Goal: Information Seeking & Learning: Compare options

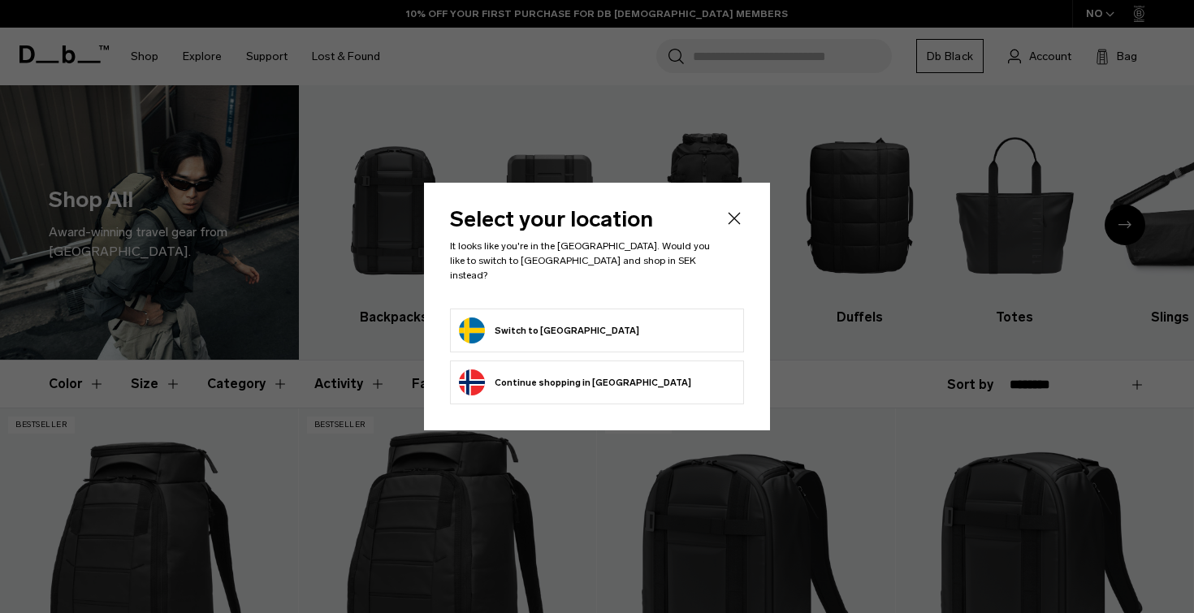
click at [526, 318] on button "Switch to Sweden" at bounding box center [549, 331] width 180 height 26
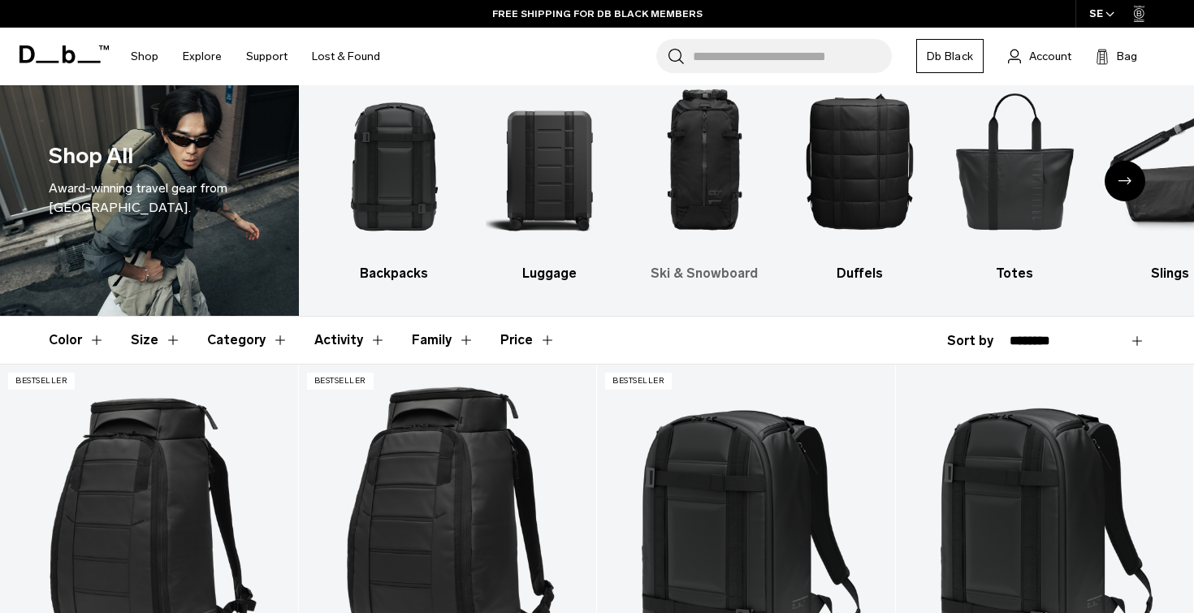
click at [694, 95] on img "3 / 10" at bounding box center [704, 161] width 127 height 190
click at [694, 187] on img "3 / 10" at bounding box center [704, 161] width 127 height 190
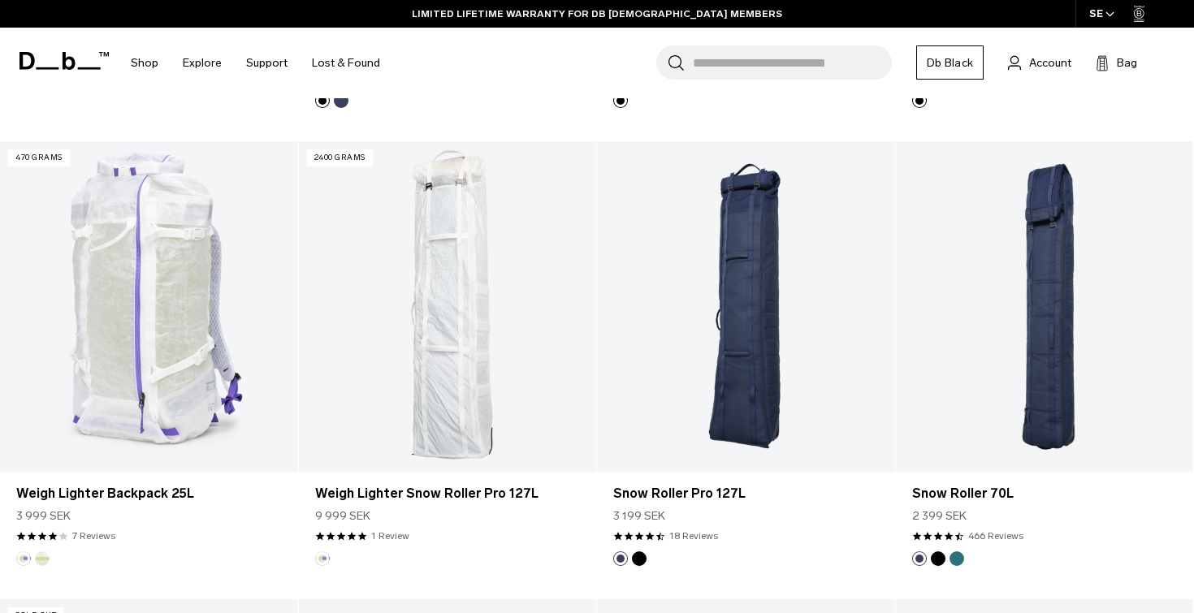
scroll to position [1192, 0]
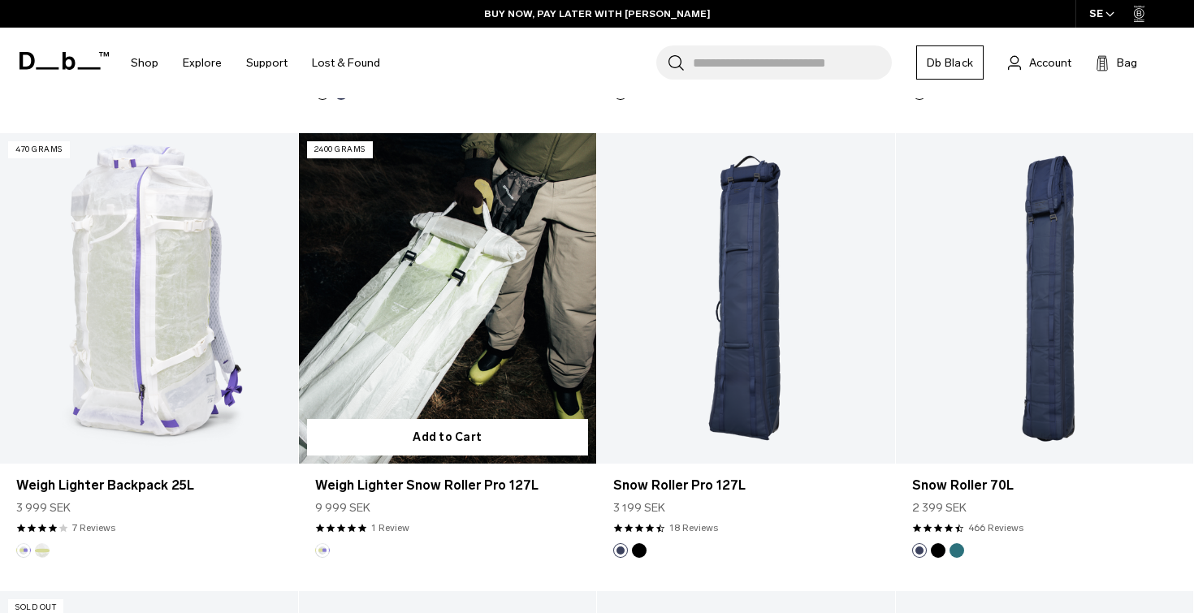
click at [464, 318] on link "Weigh Lighter Snow Roller Pro 127L" at bounding box center [448, 298] width 298 height 331
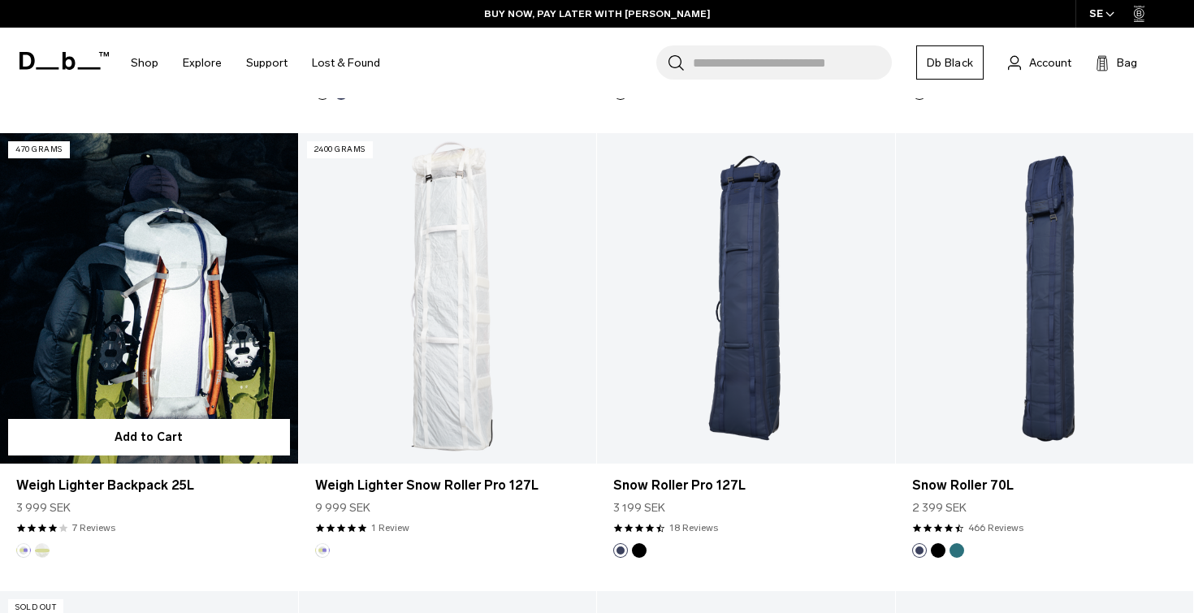
click at [158, 335] on link "Weigh Lighter Backpack 25L" at bounding box center [149, 298] width 298 height 331
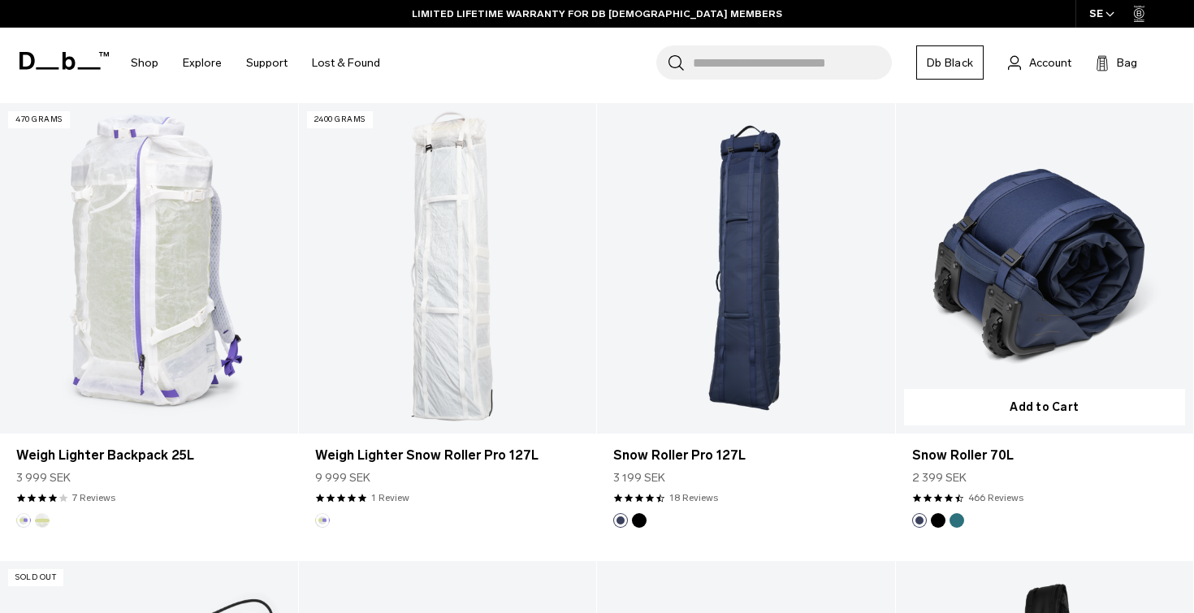
scroll to position [1223, 0]
click at [1028, 322] on link "Snow Roller 70L" at bounding box center [1045, 267] width 298 height 331
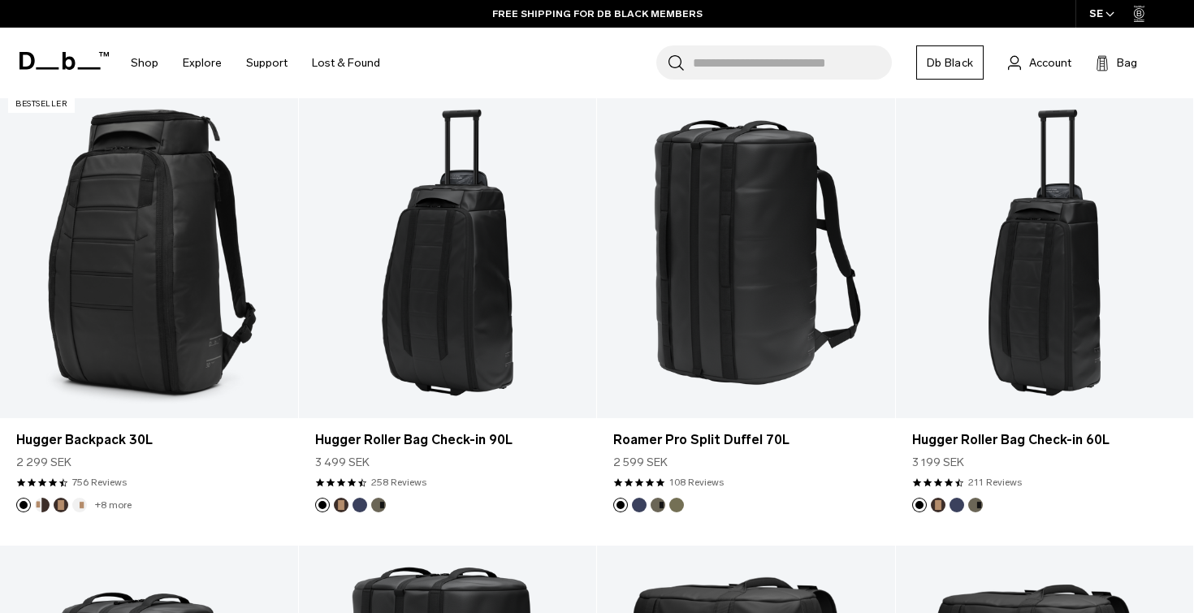
scroll to position [3075, 0]
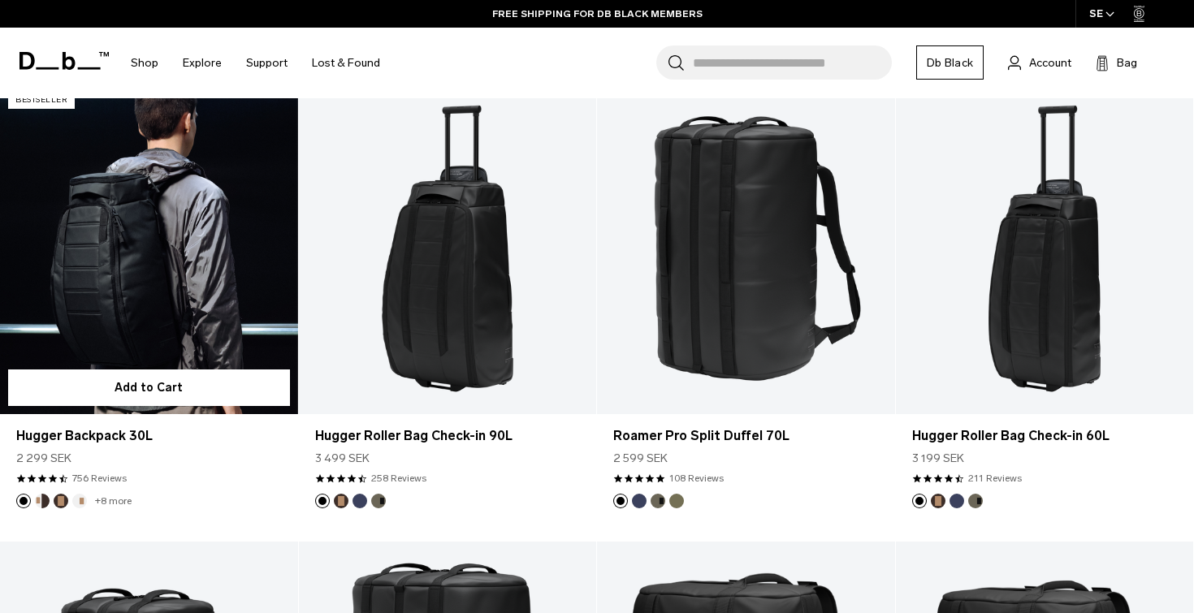
click at [141, 243] on link "Hugger Backpack 30L" at bounding box center [149, 249] width 298 height 331
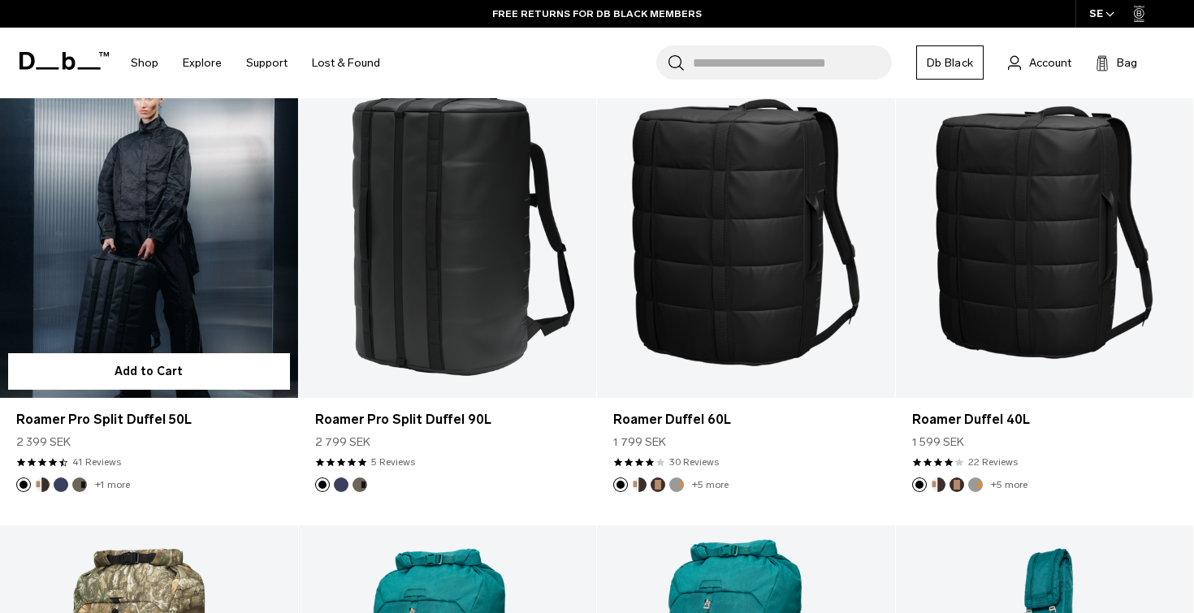
scroll to position [3551, 0]
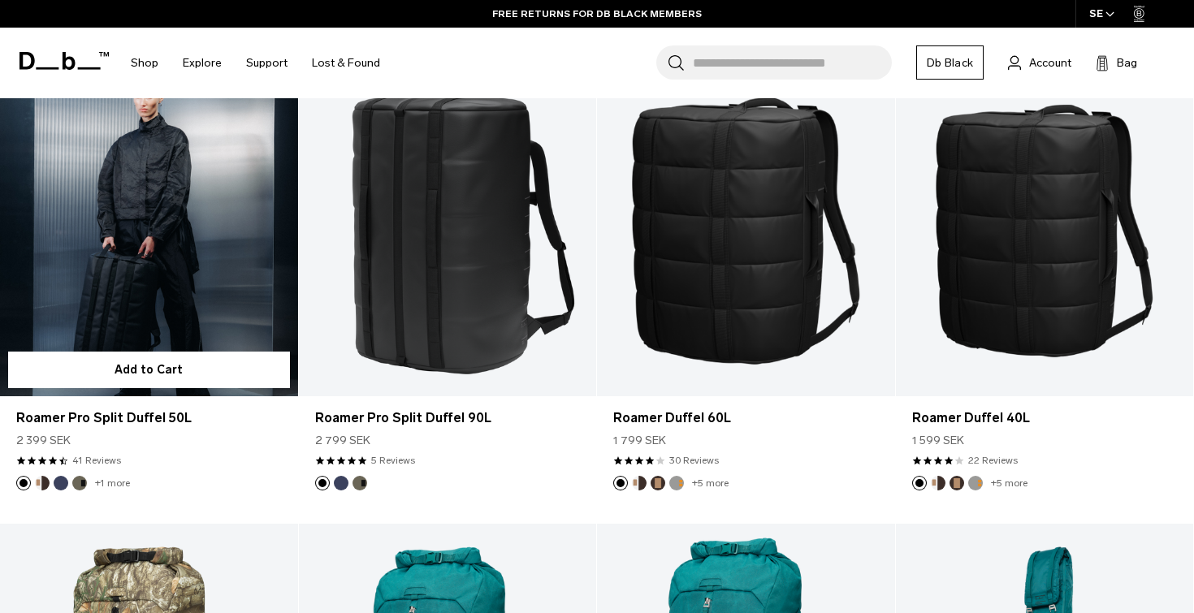
click at [115, 280] on link "Roamer Pro Split Duffel 50L" at bounding box center [149, 231] width 298 height 331
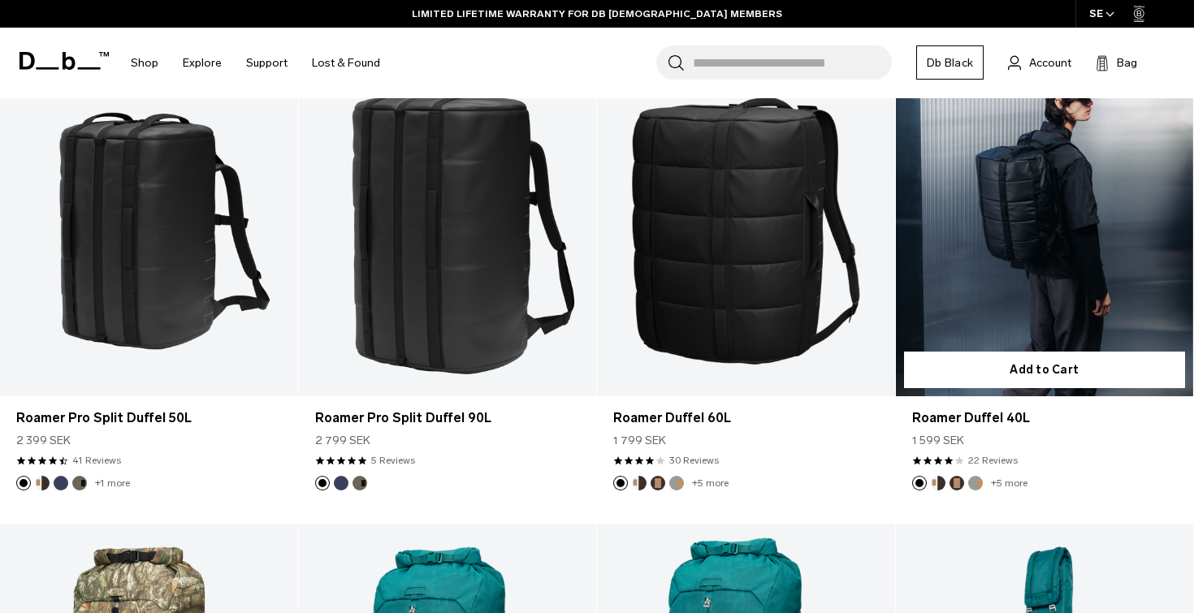
click at [962, 297] on link "Roamer Duffel 40L" at bounding box center [1045, 231] width 298 height 331
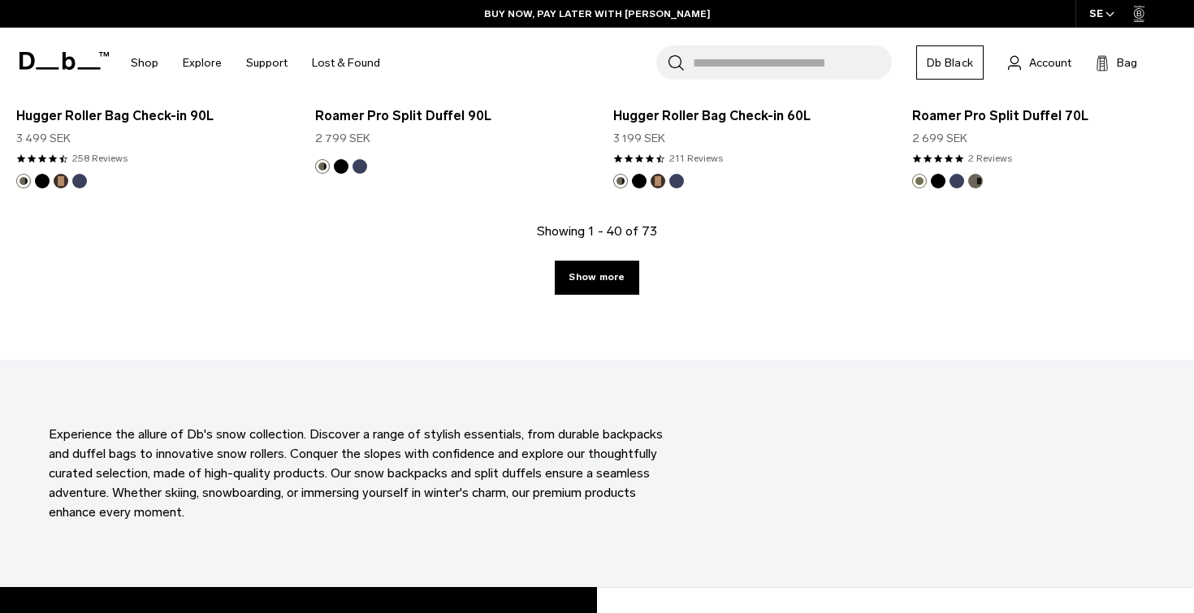
scroll to position [4801, 0]
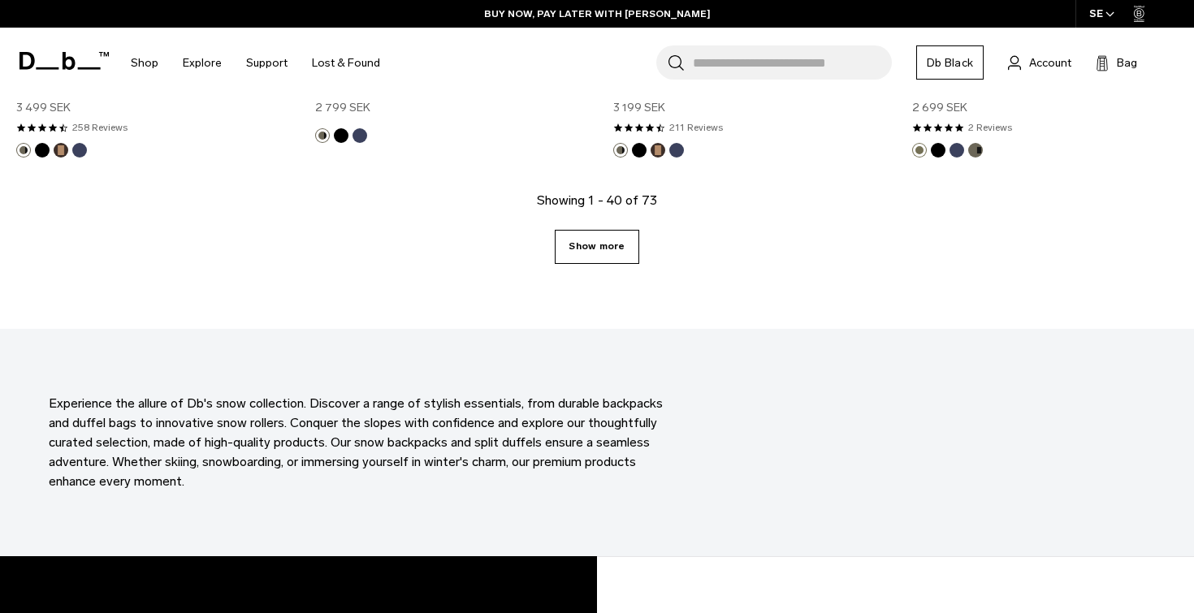
click at [606, 239] on link "Show more" at bounding box center [597, 247] width 84 height 34
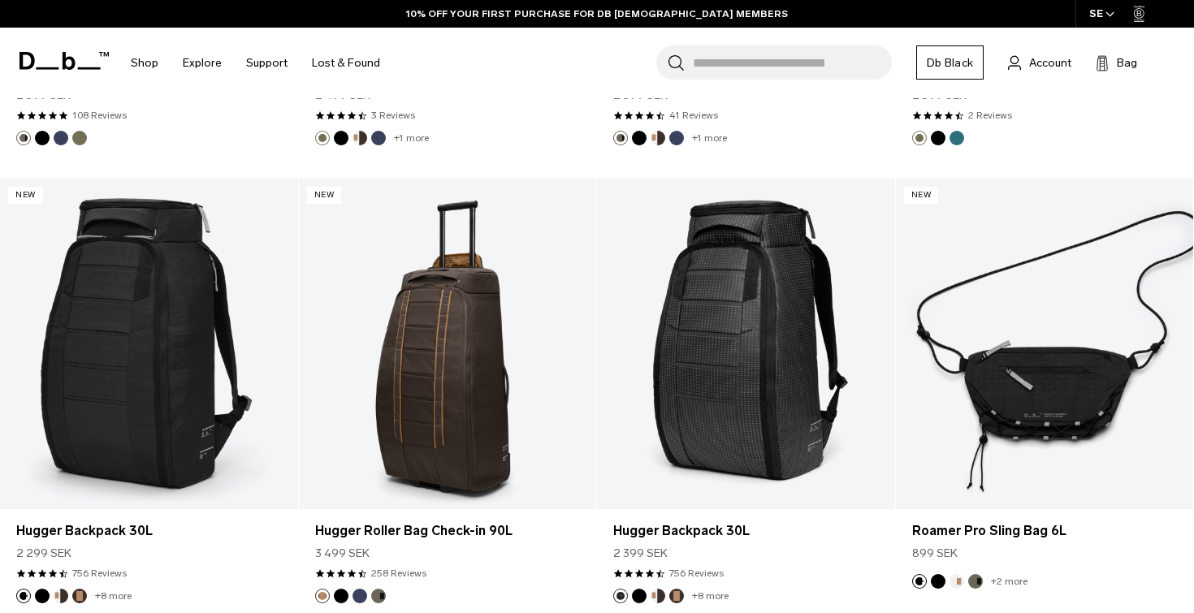
scroll to position [5278, 0]
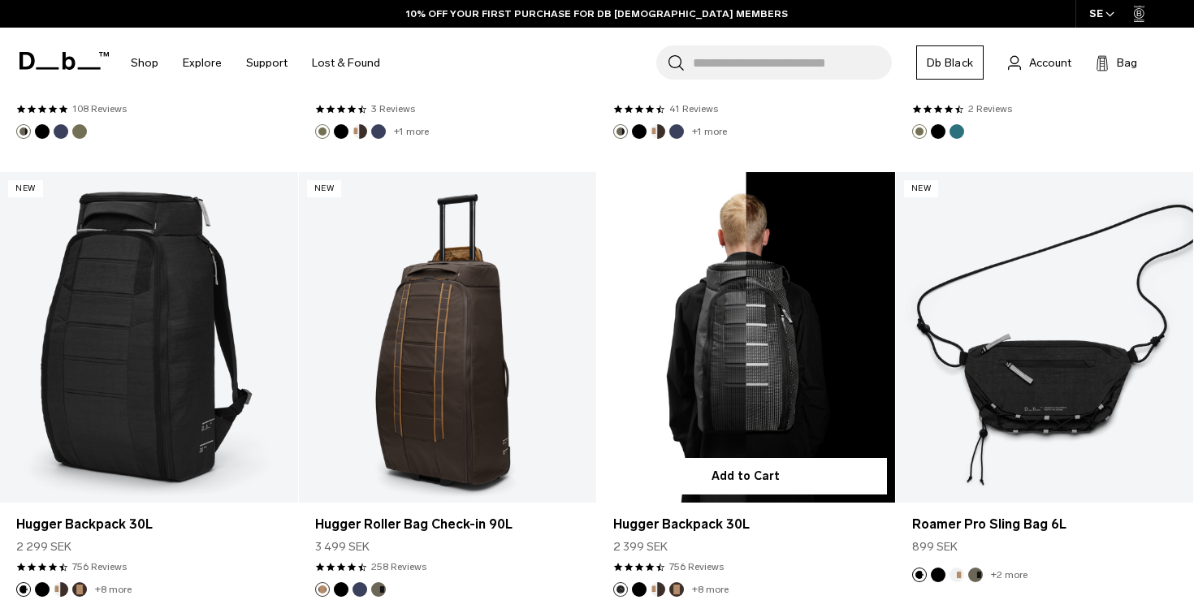
click at [785, 300] on link "Hugger Backpack 30L" at bounding box center [746, 337] width 298 height 331
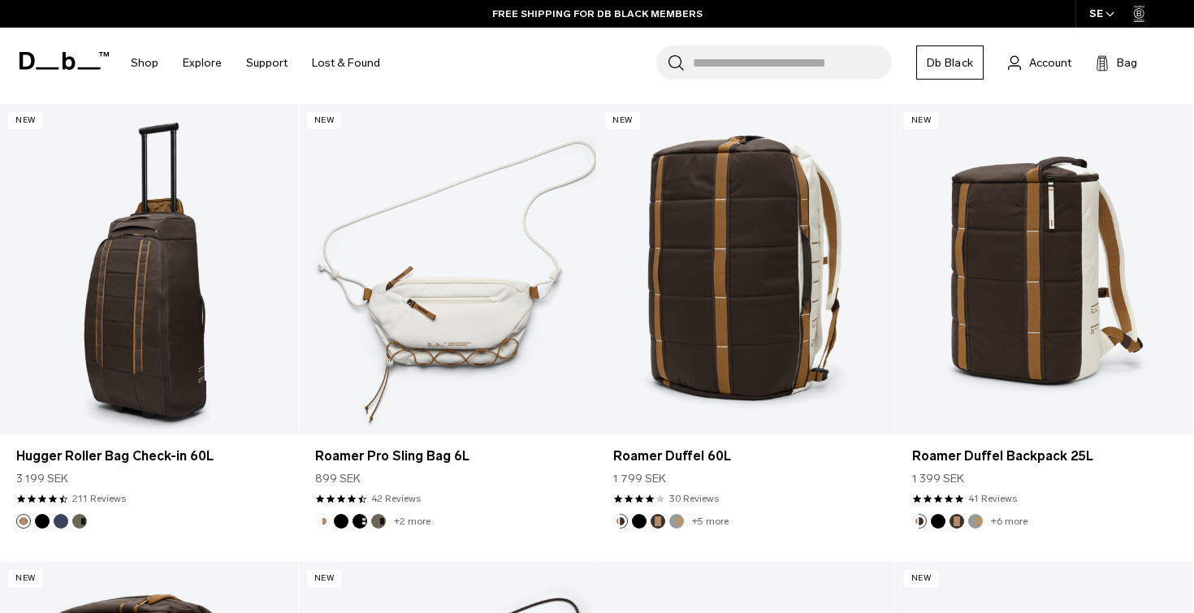
scroll to position [5805, 0]
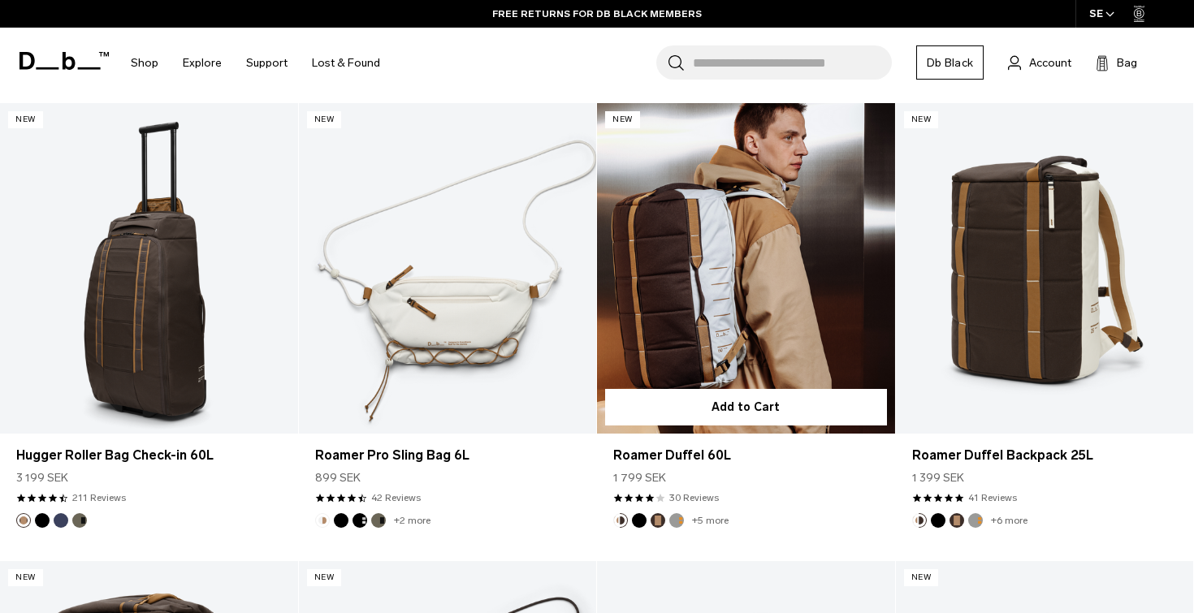
click at [729, 288] on link "Roamer Duffel 60L" at bounding box center [746, 268] width 298 height 331
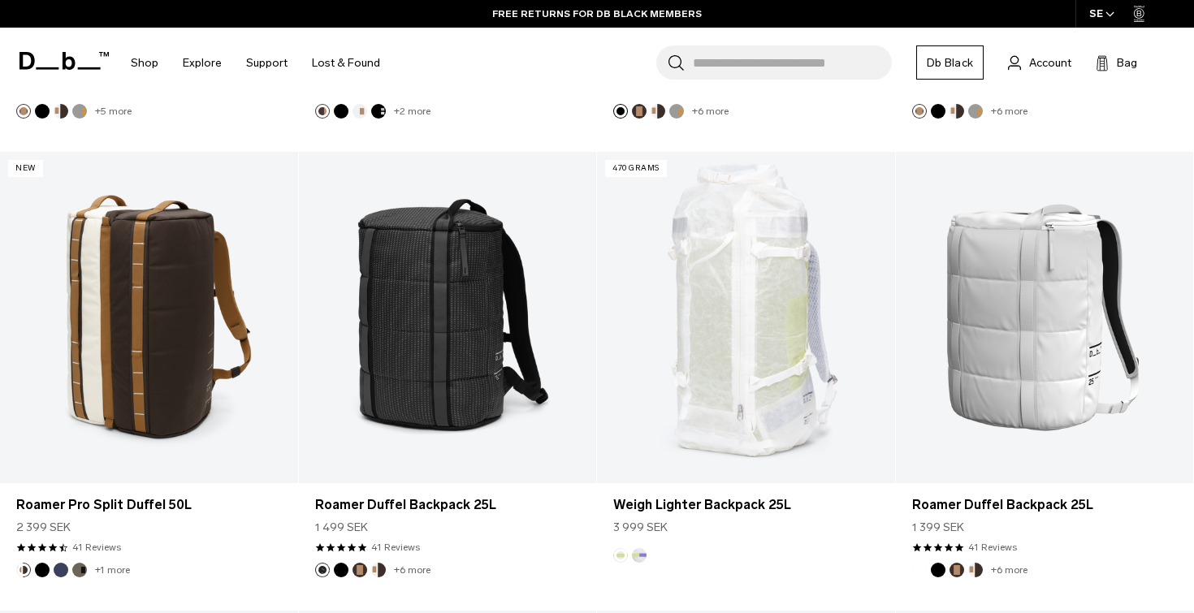
scroll to position [6679, 0]
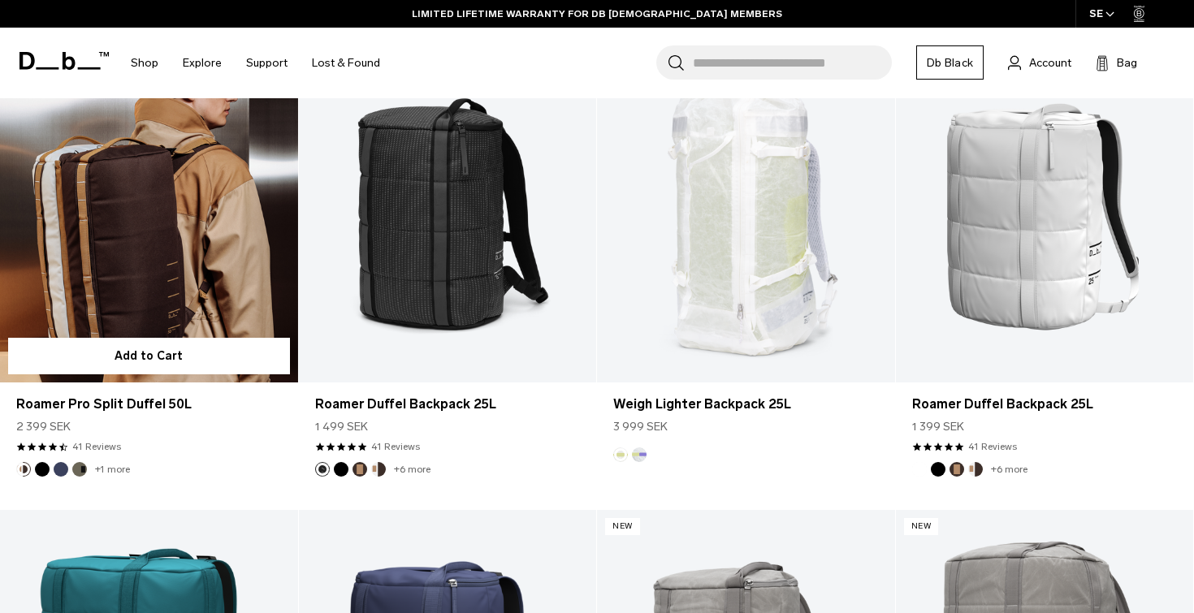
click at [139, 249] on link "Roamer Pro Split Duffel 50L" at bounding box center [149, 216] width 298 height 331
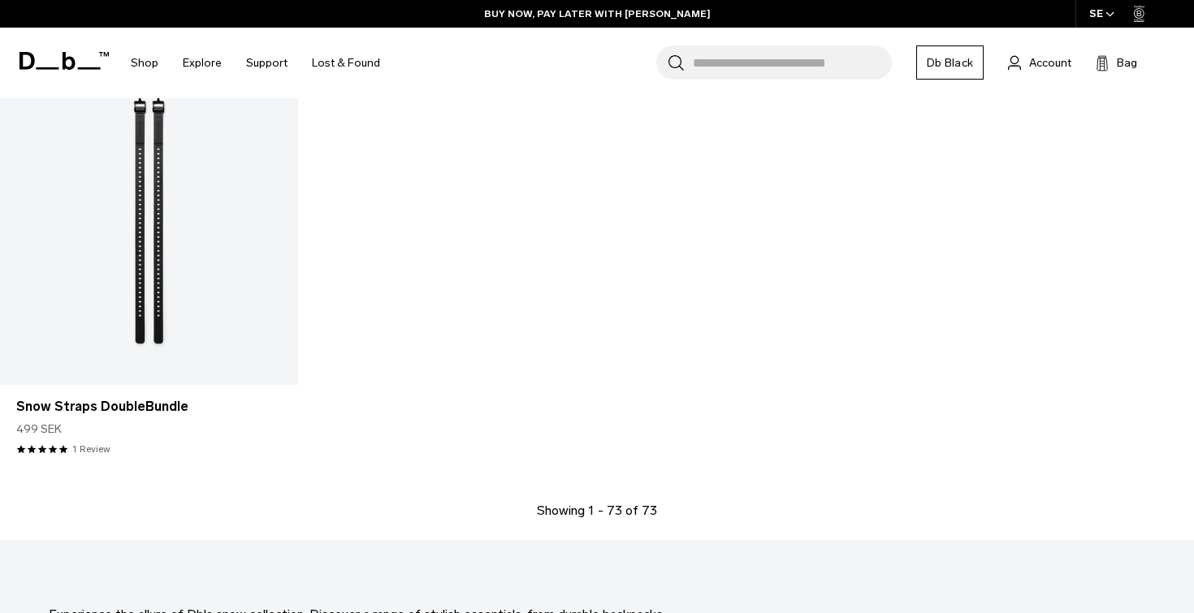
scroll to position [8605, 0]
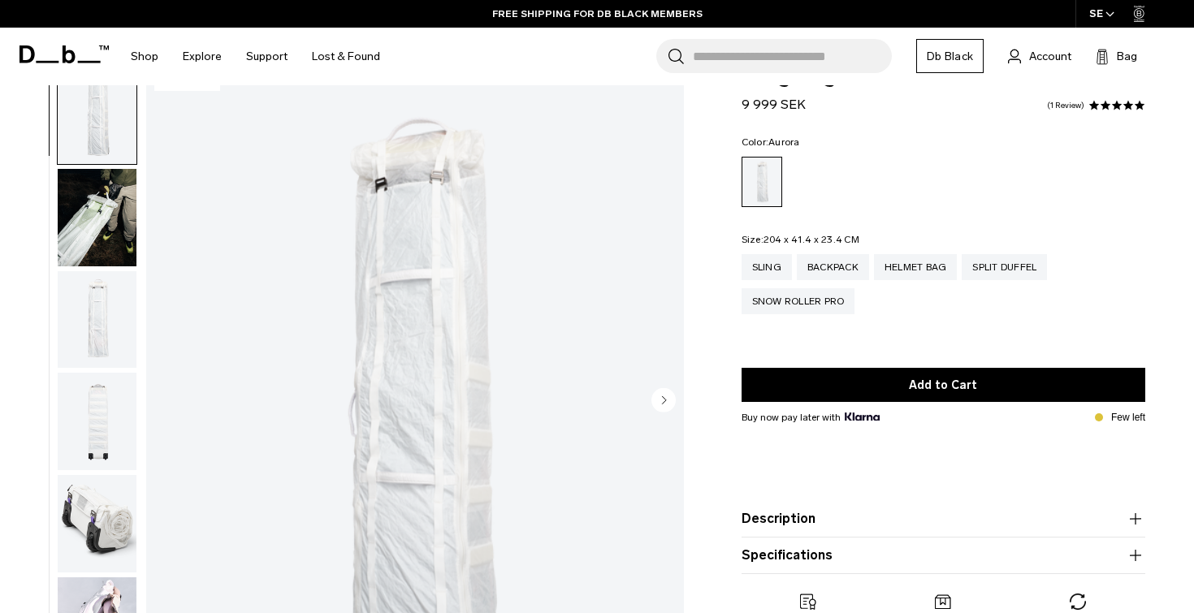
scroll to position [45, 0]
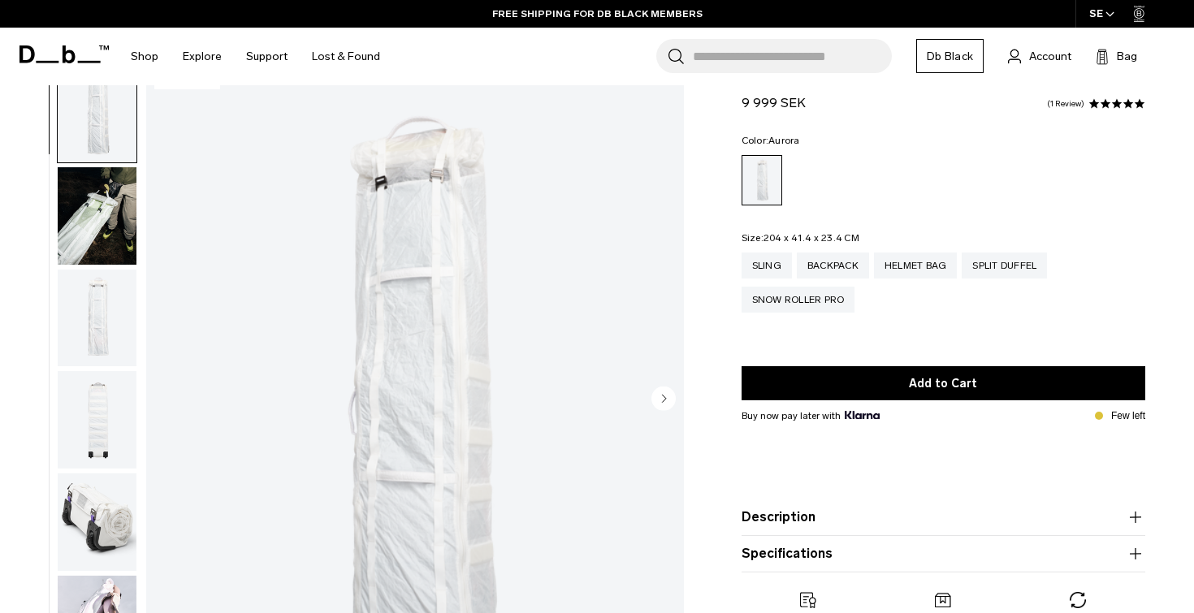
click at [655, 401] on circle "Next slide" at bounding box center [663, 398] width 24 height 24
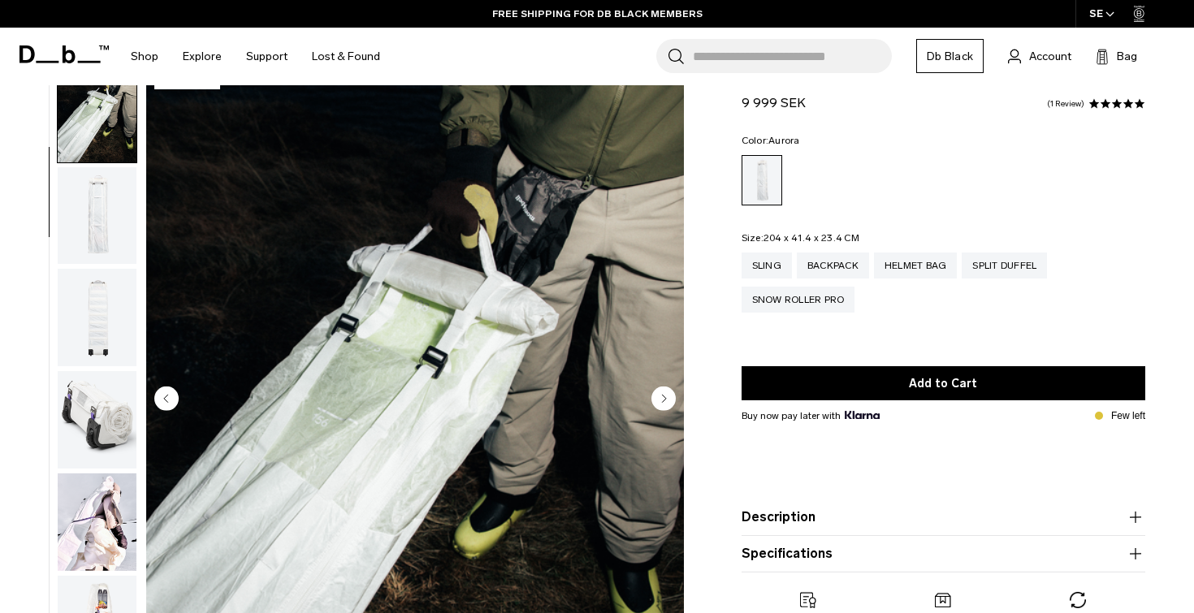
click at [655, 401] on circle "Next slide" at bounding box center [663, 398] width 24 height 24
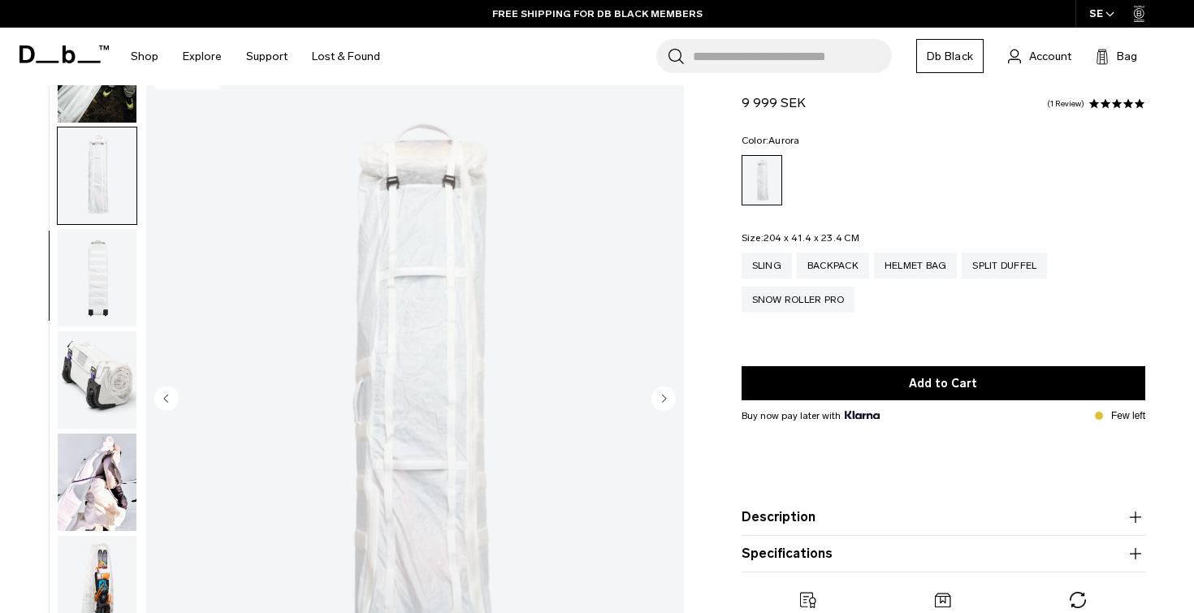
click at [655, 401] on circle "Next slide" at bounding box center [663, 398] width 24 height 24
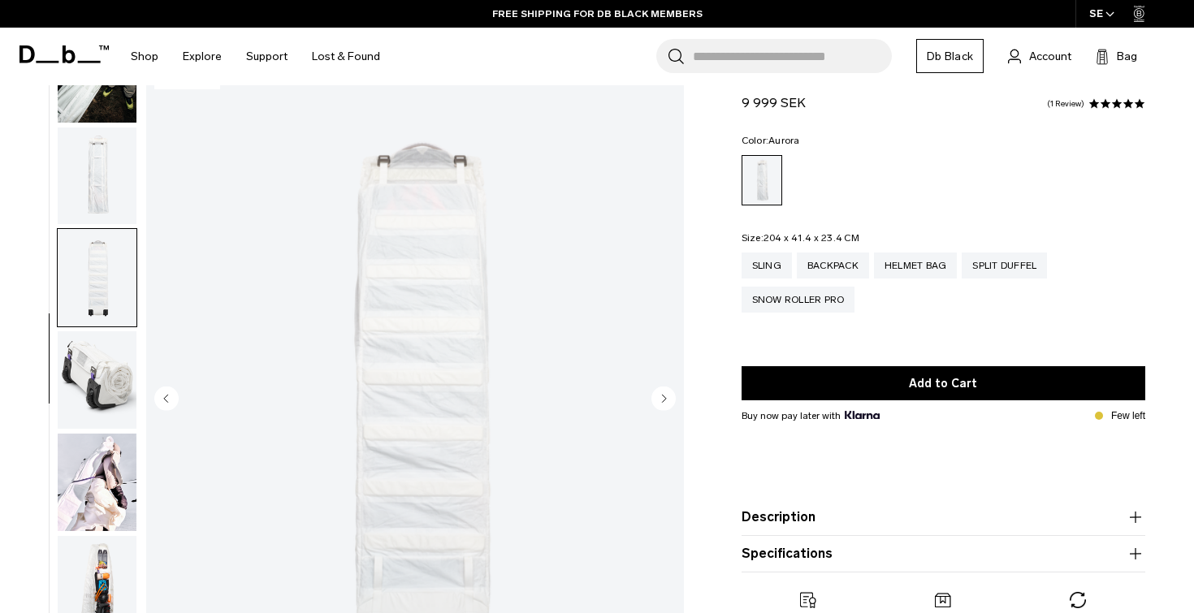
click at [655, 401] on circle "Next slide" at bounding box center [663, 398] width 24 height 24
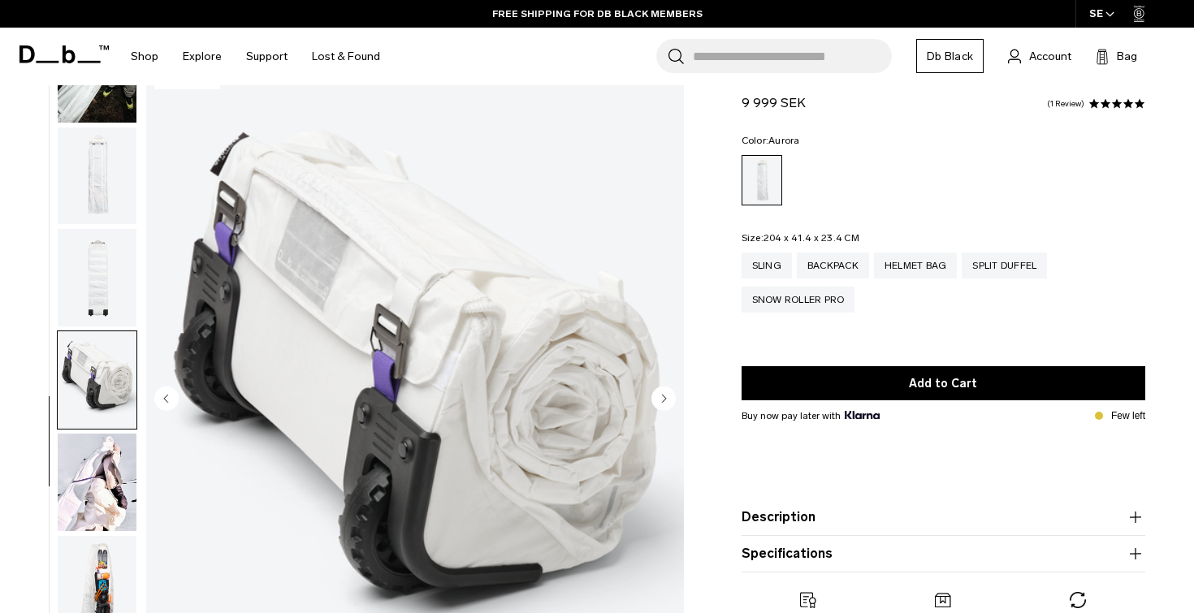
click at [655, 401] on circle "Next slide" at bounding box center [663, 398] width 24 height 24
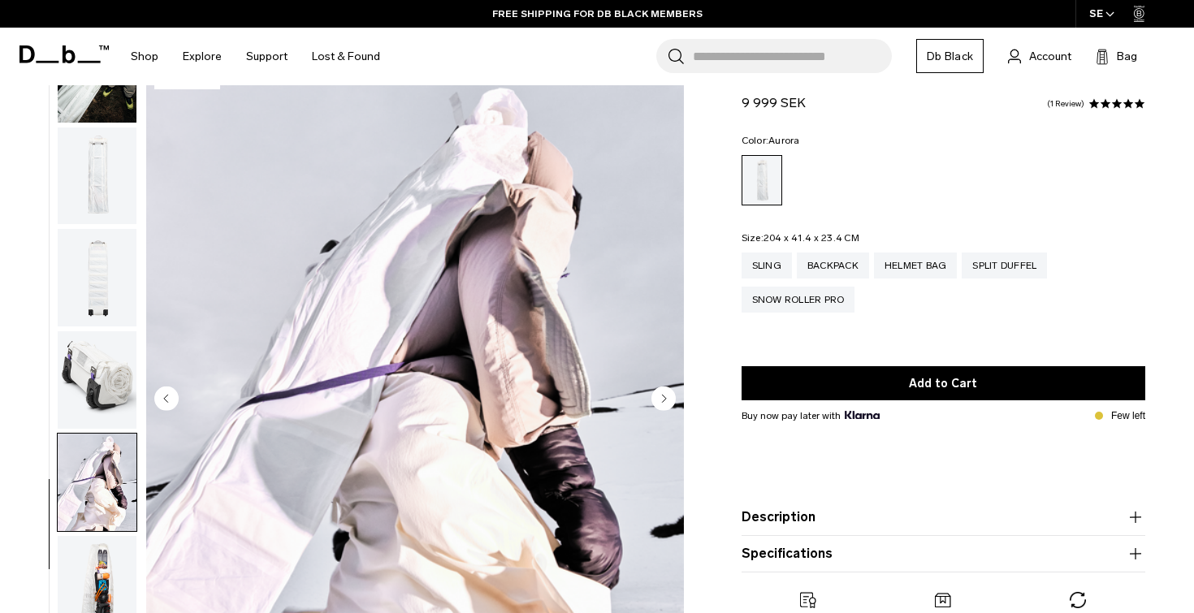
click at [655, 401] on circle "Next slide" at bounding box center [663, 398] width 24 height 24
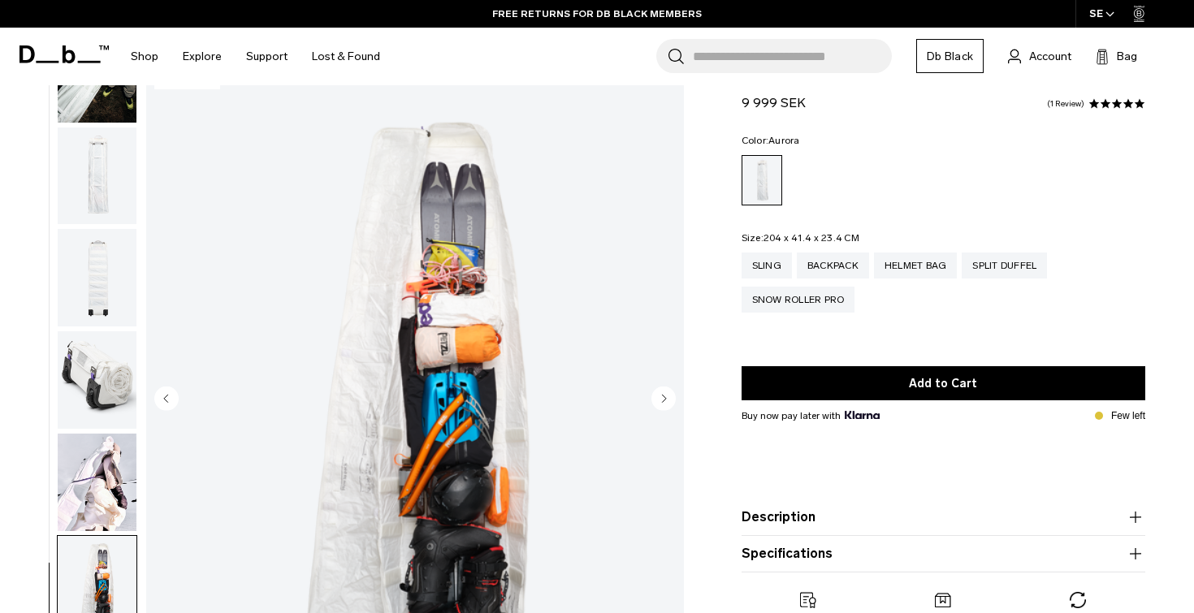
click at [164, 392] on circle "Previous slide" at bounding box center [166, 398] width 24 height 24
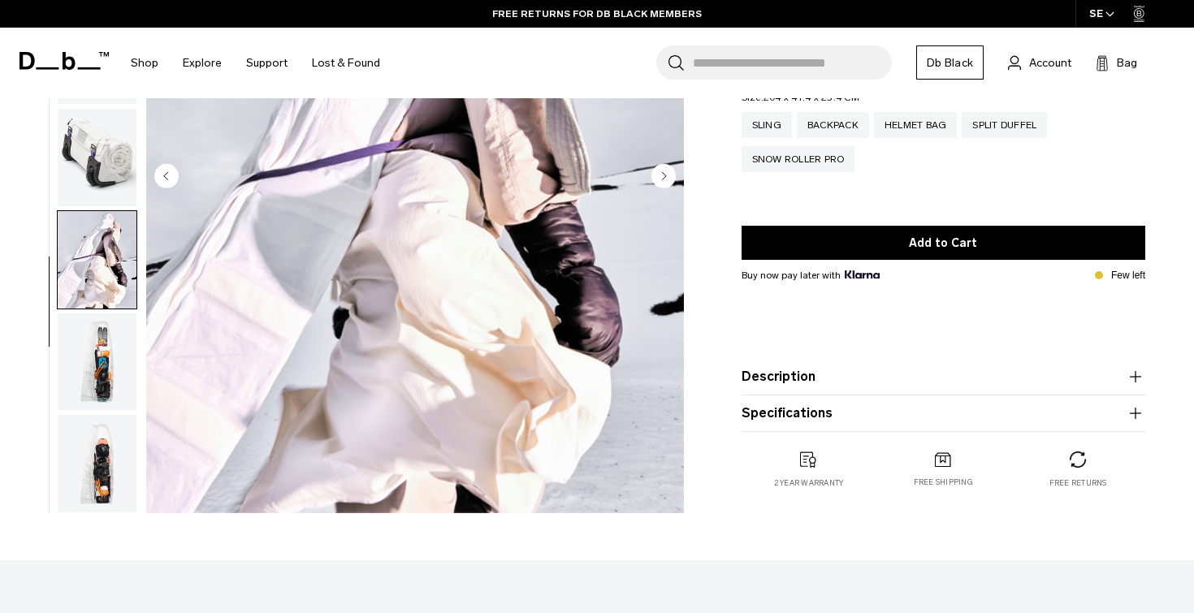
scroll to position [264, 0]
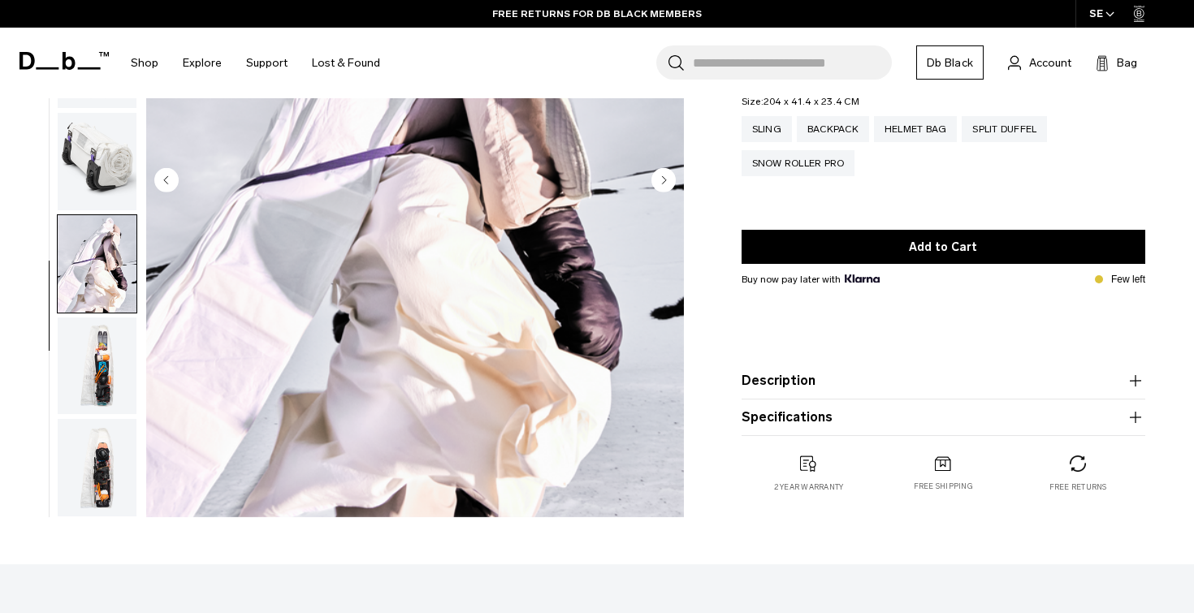
click at [429, 346] on img "6 / 8" at bounding box center [415, 182] width 538 height 672
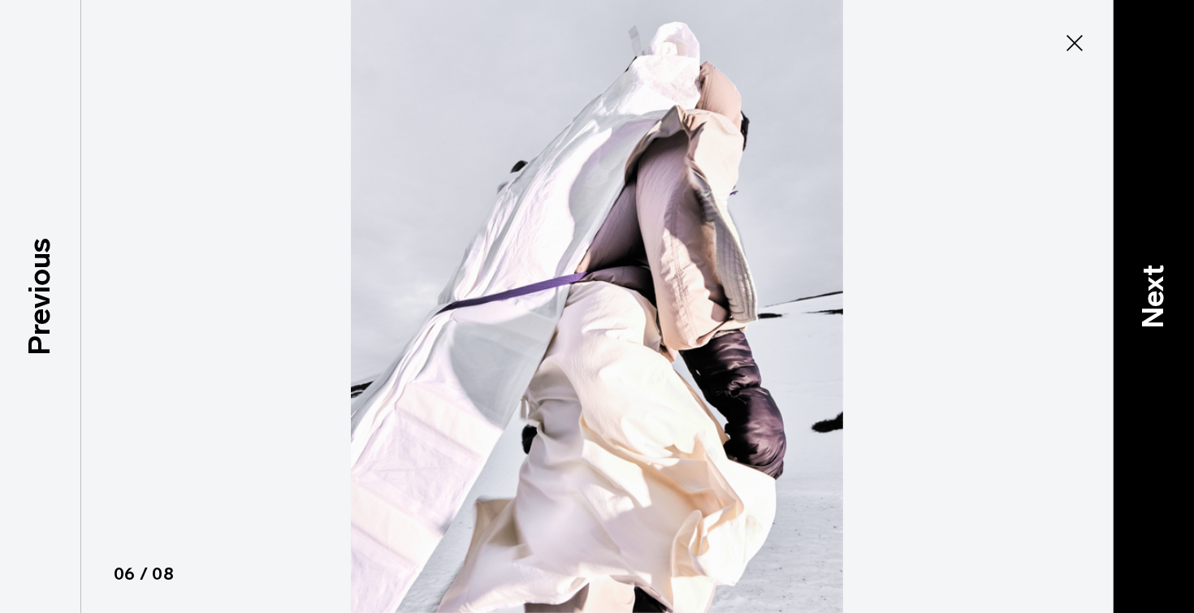
click at [1168, 326] on p "Next" at bounding box center [1153, 297] width 44 height 64
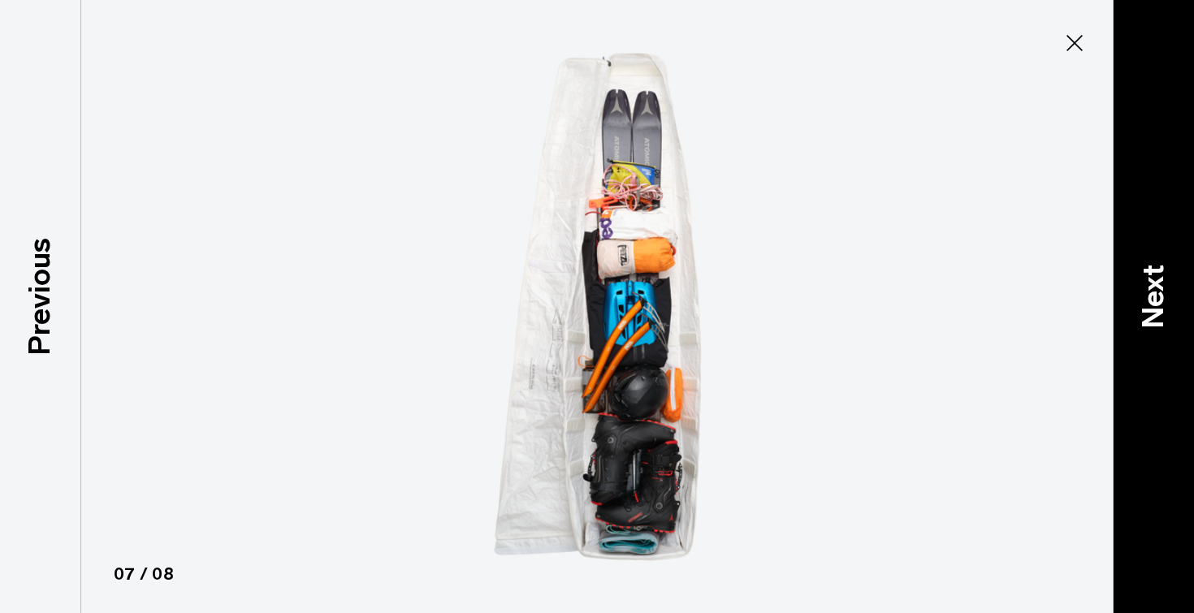
click at [1168, 326] on p "Next" at bounding box center [1153, 297] width 44 height 64
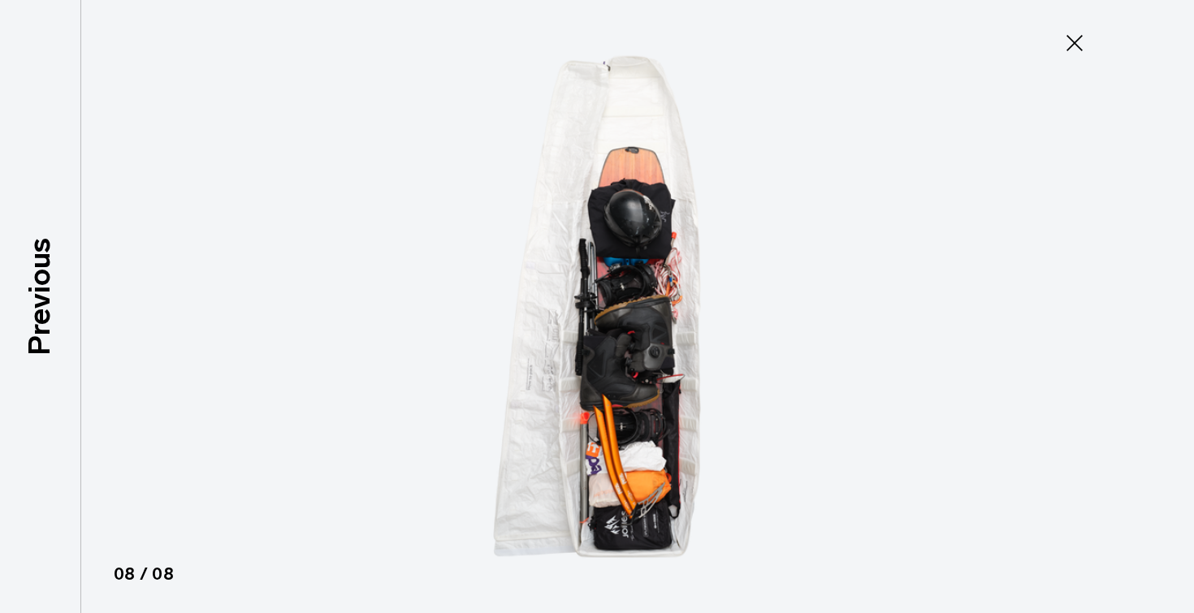
click at [1168, 326] on div at bounding box center [597, 306] width 1194 height 613
click at [1062, 55] on icon at bounding box center [1075, 43] width 26 height 26
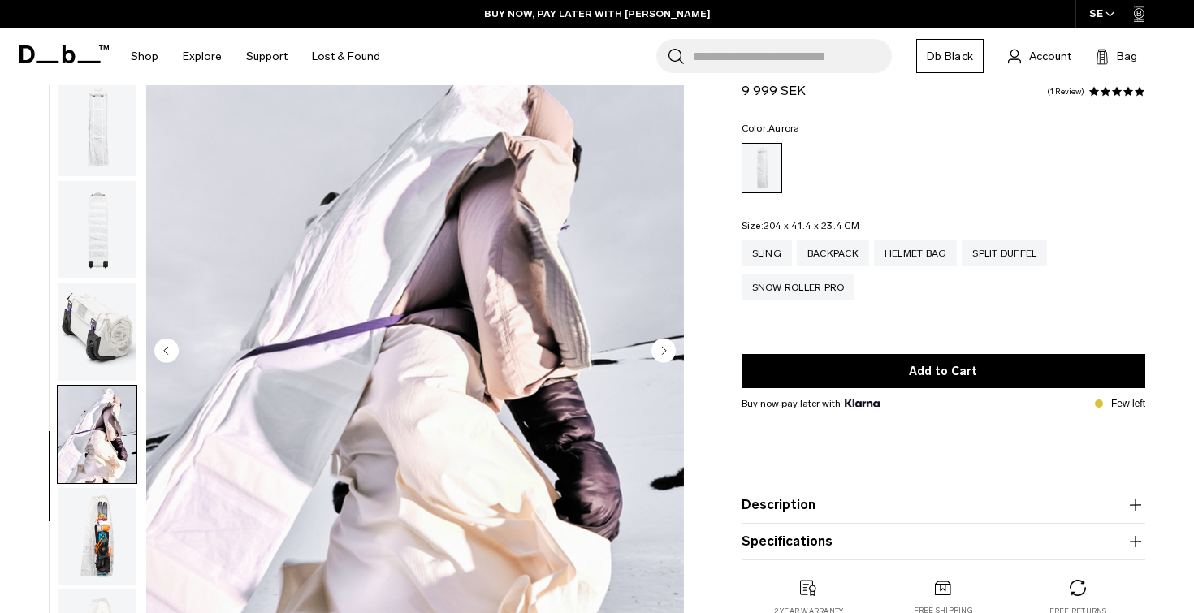
scroll to position [0, 0]
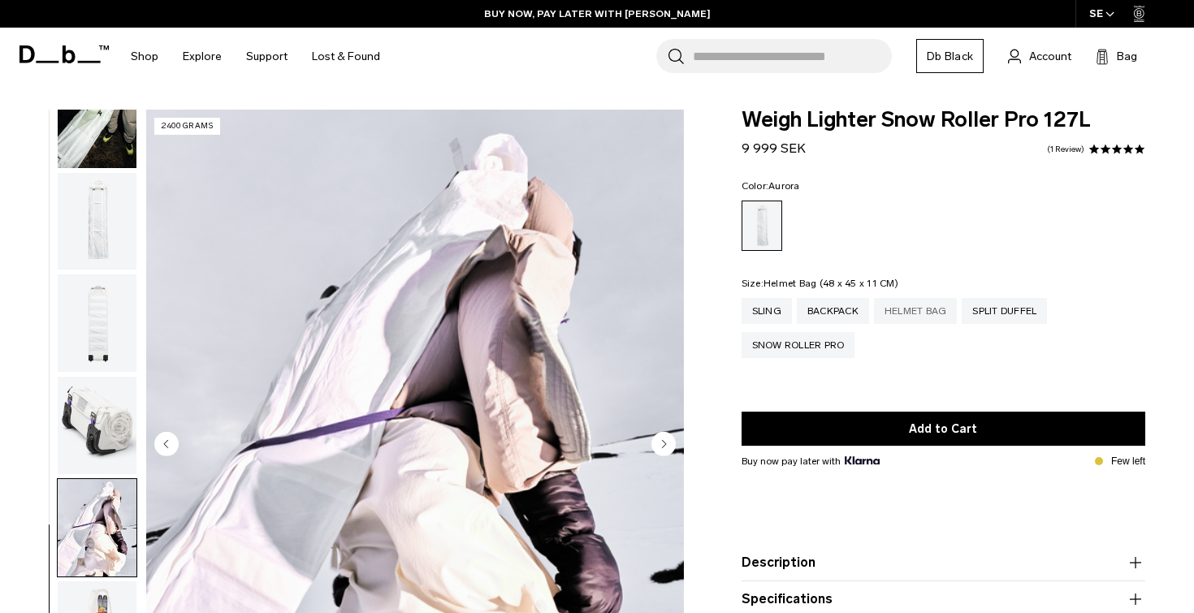
click at [922, 310] on div "Helmet Bag" at bounding box center [916, 311] width 84 height 26
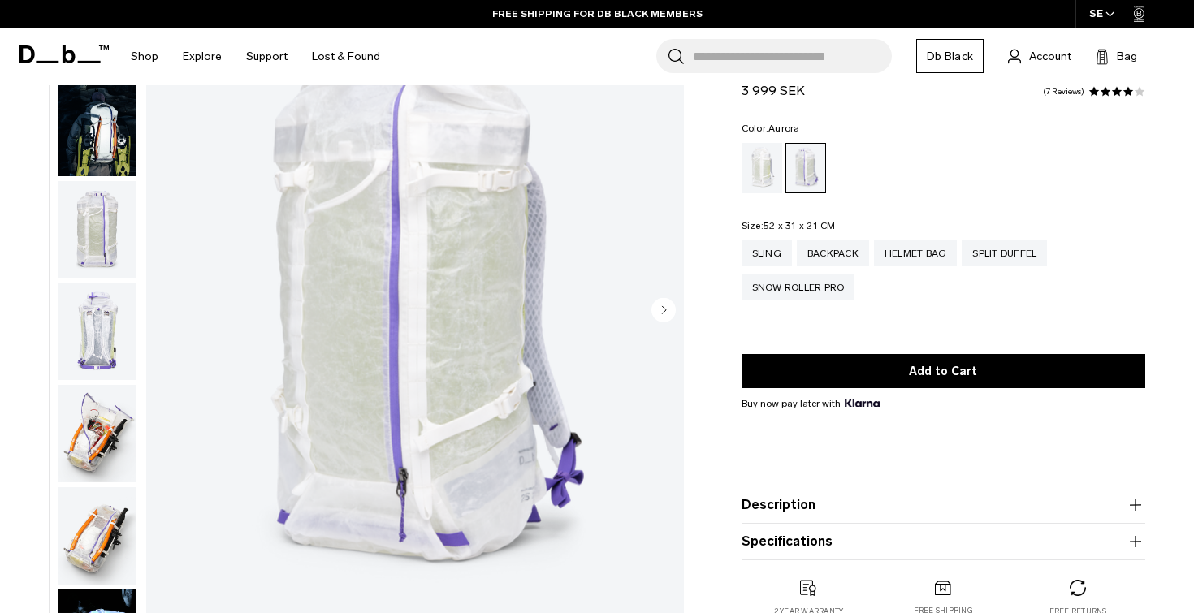
scroll to position [140, 0]
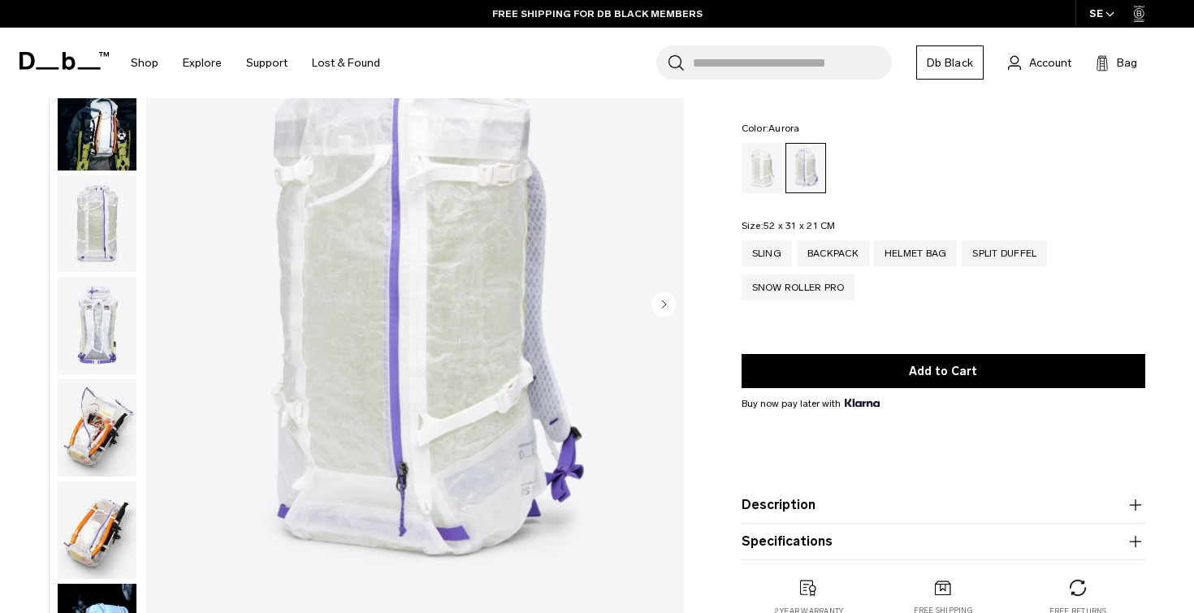
click at [664, 305] on icon "Next slide" at bounding box center [664, 304] width 4 height 7
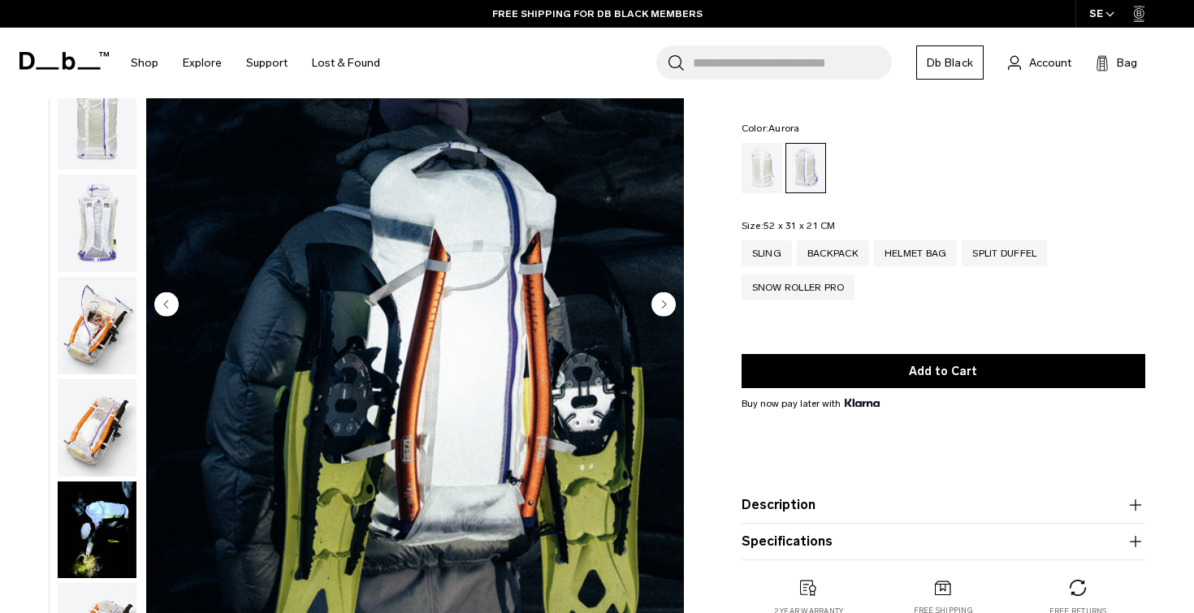
click at [664, 305] on icon "Next slide" at bounding box center [664, 304] width 4 height 7
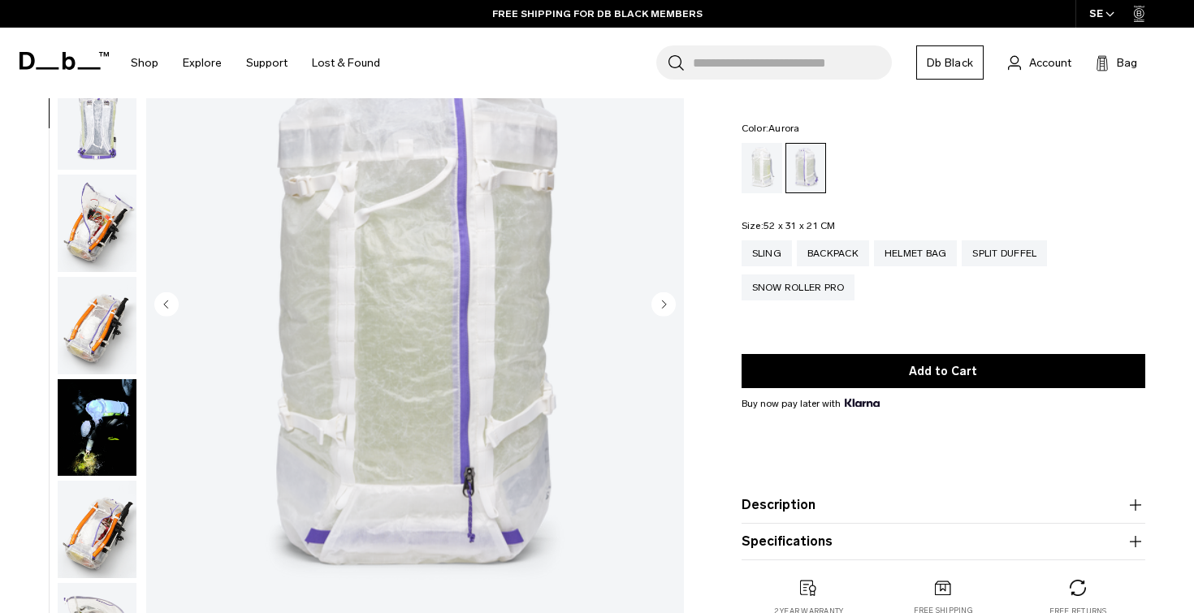
click at [664, 305] on icon "Next slide" at bounding box center [664, 304] width 4 height 7
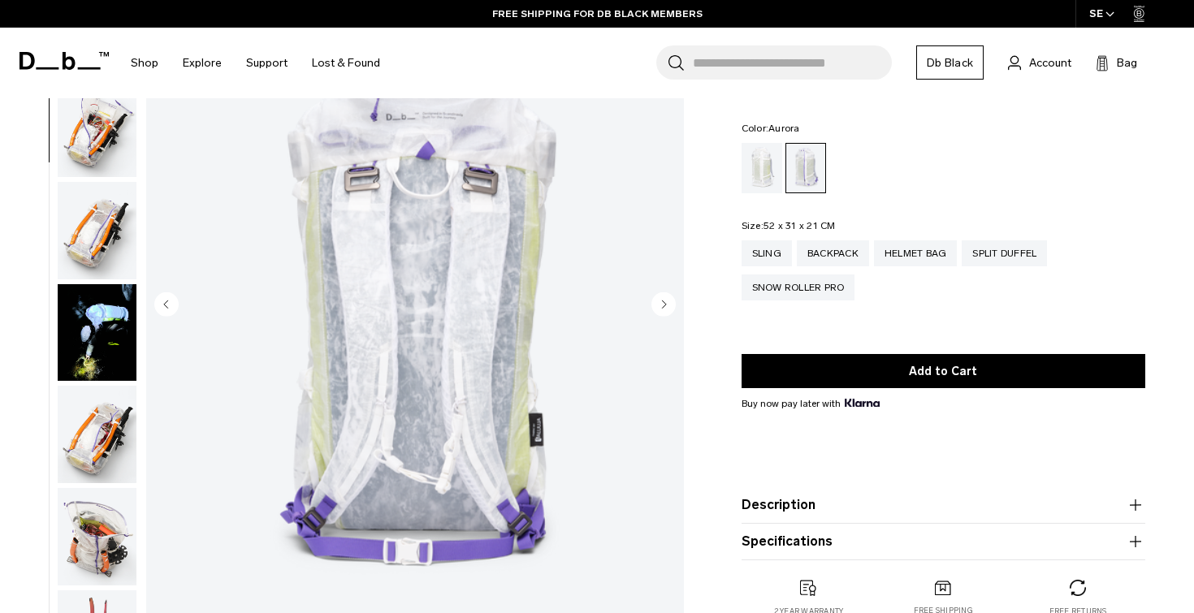
scroll to position [306, 0]
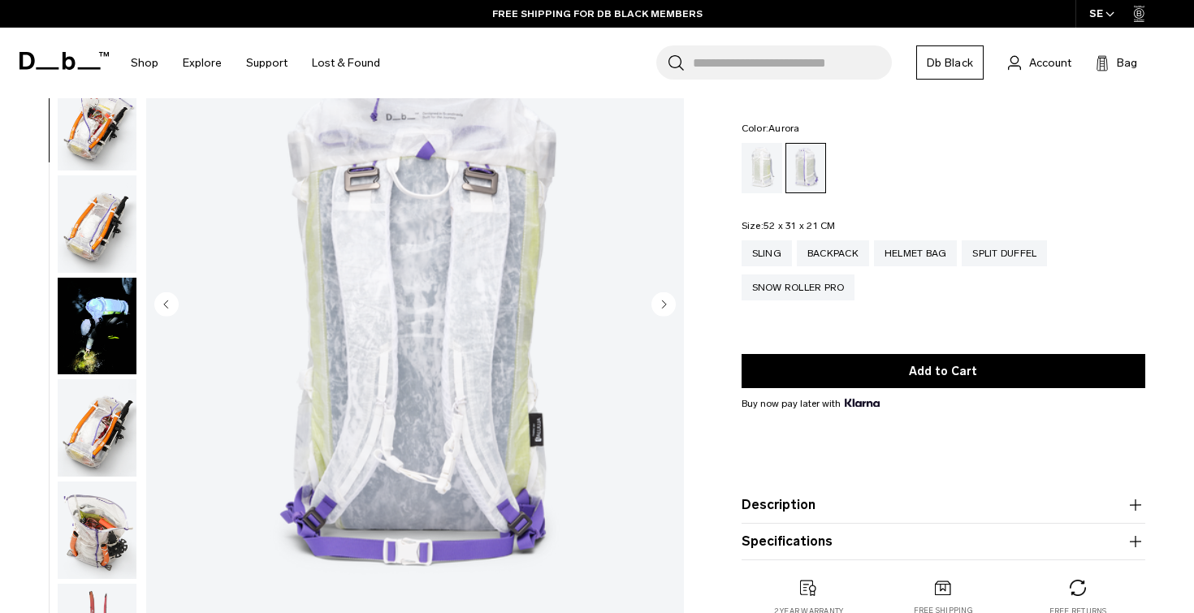
click at [664, 305] on icon "Next slide" at bounding box center [664, 304] width 4 height 7
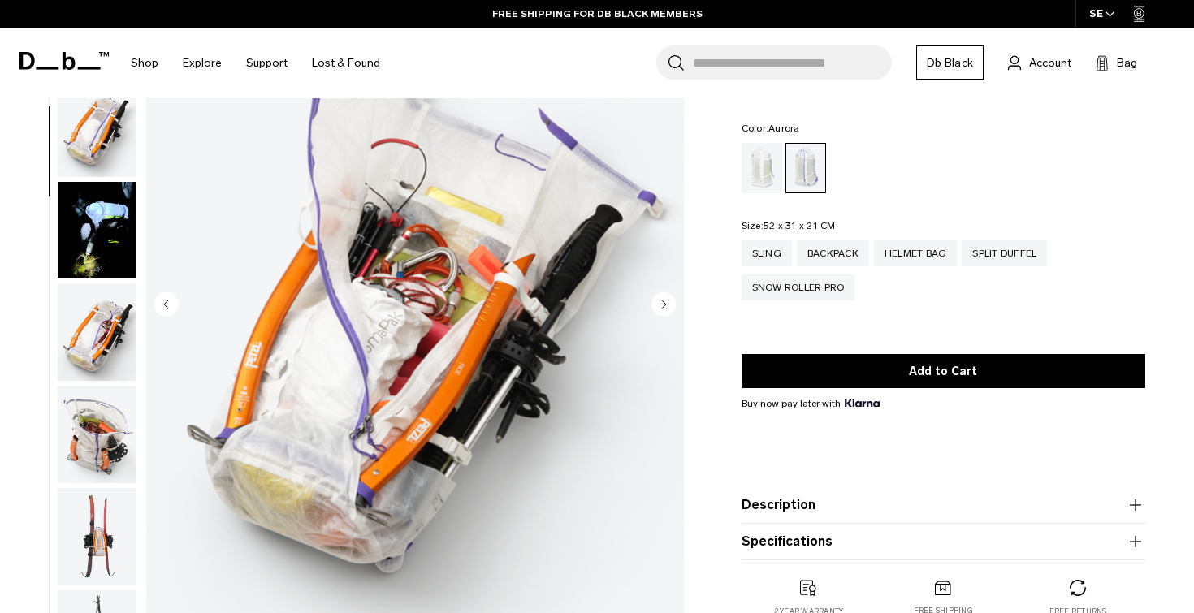
scroll to position [409, 0]
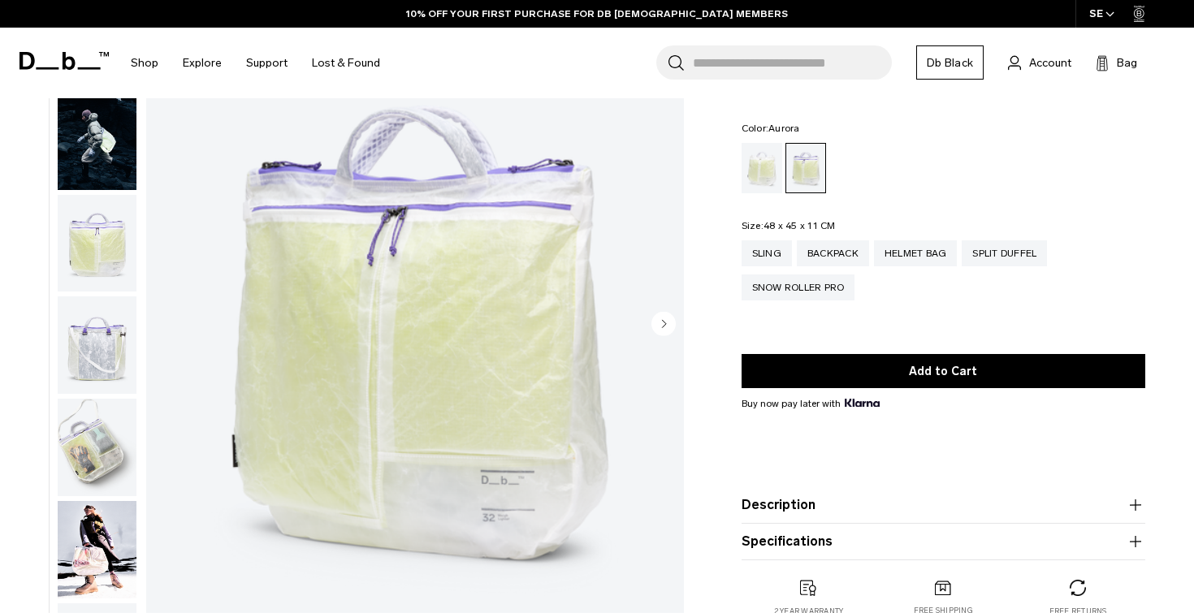
click at [655, 318] on circle "Next slide" at bounding box center [663, 323] width 24 height 24
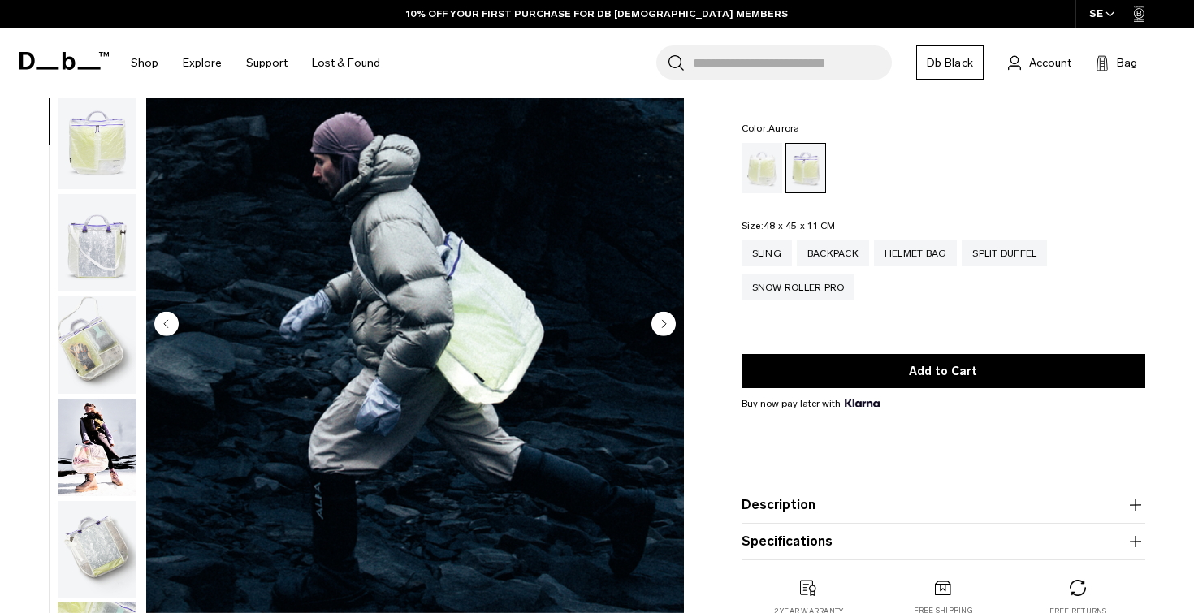
click at [655, 318] on circle "Next slide" at bounding box center [663, 323] width 24 height 24
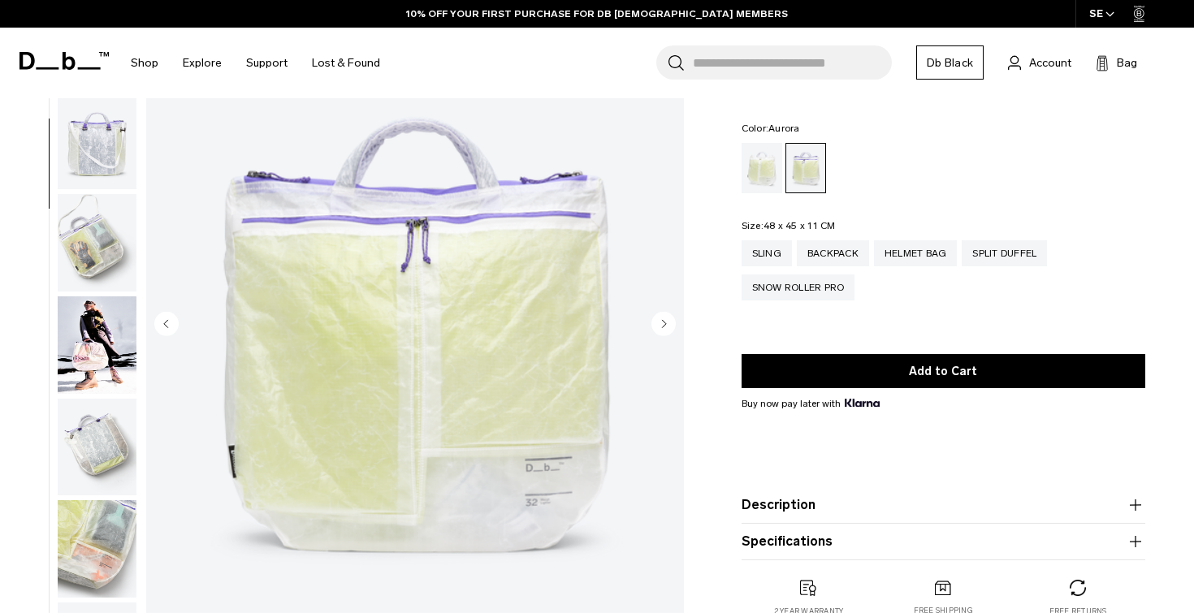
click at [655, 318] on circle "Next slide" at bounding box center [663, 323] width 24 height 24
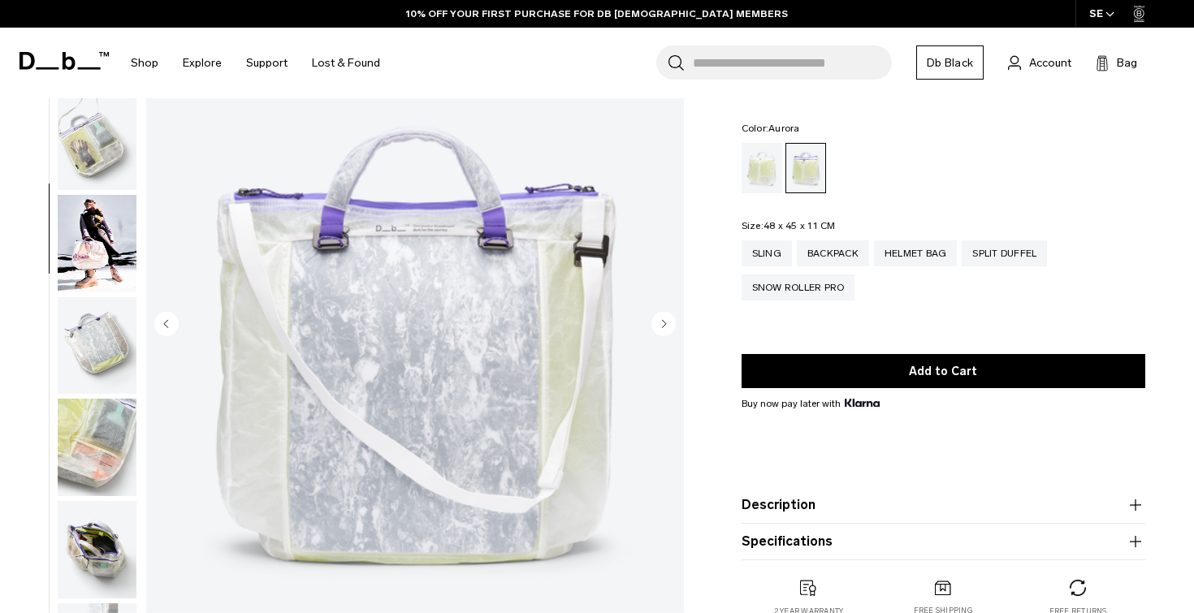
click at [655, 318] on circle "Next slide" at bounding box center [663, 323] width 24 height 24
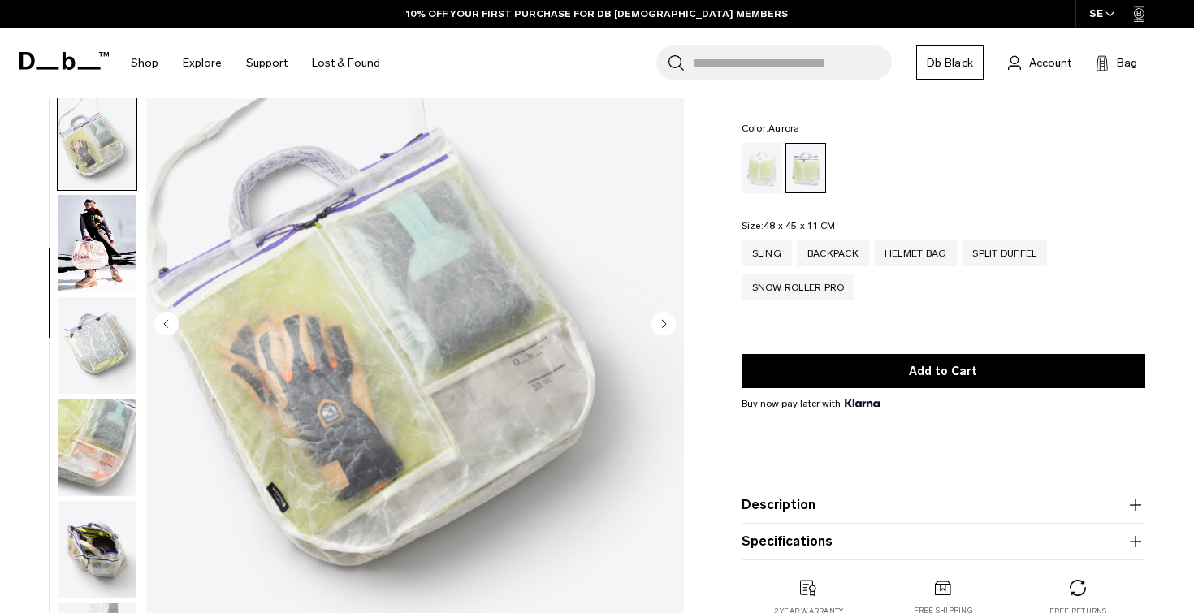
scroll to position [347, 0]
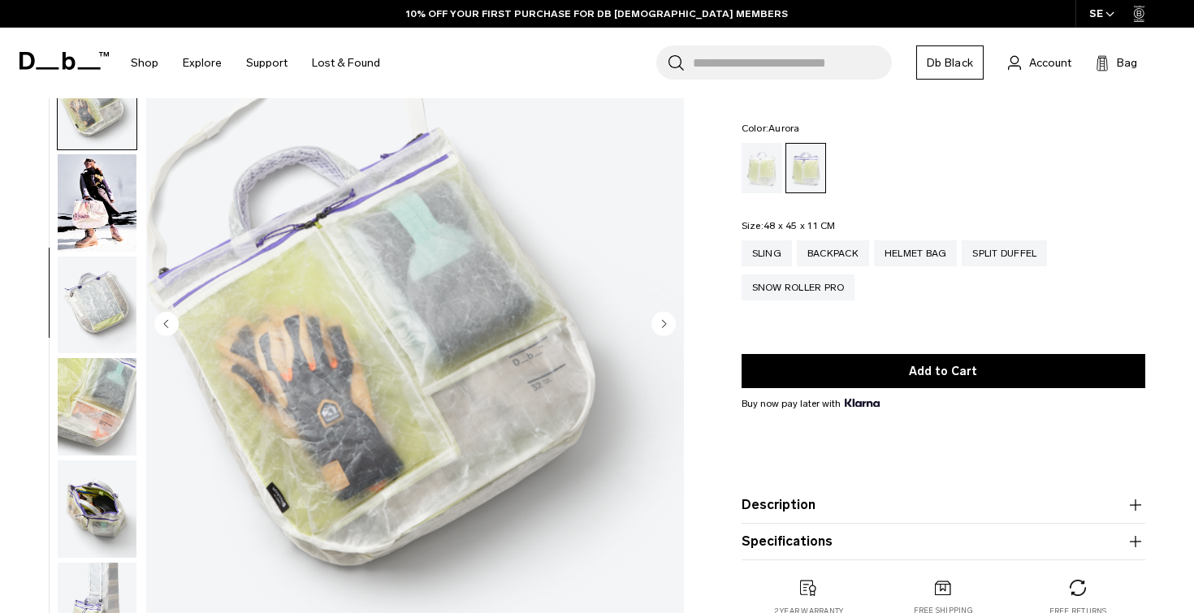
click at [655, 318] on circle "Next slide" at bounding box center [663, 323] width 24 height 24
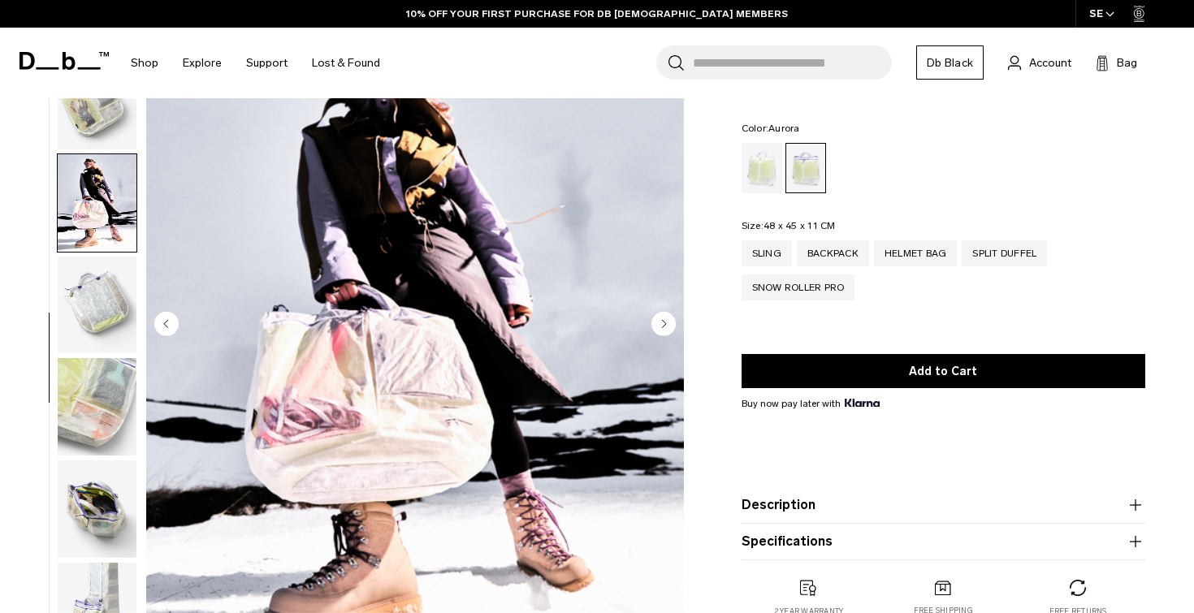
click at [655, 318] on circle "Next slide" at bounding box center [663, 323] width 24 height 24
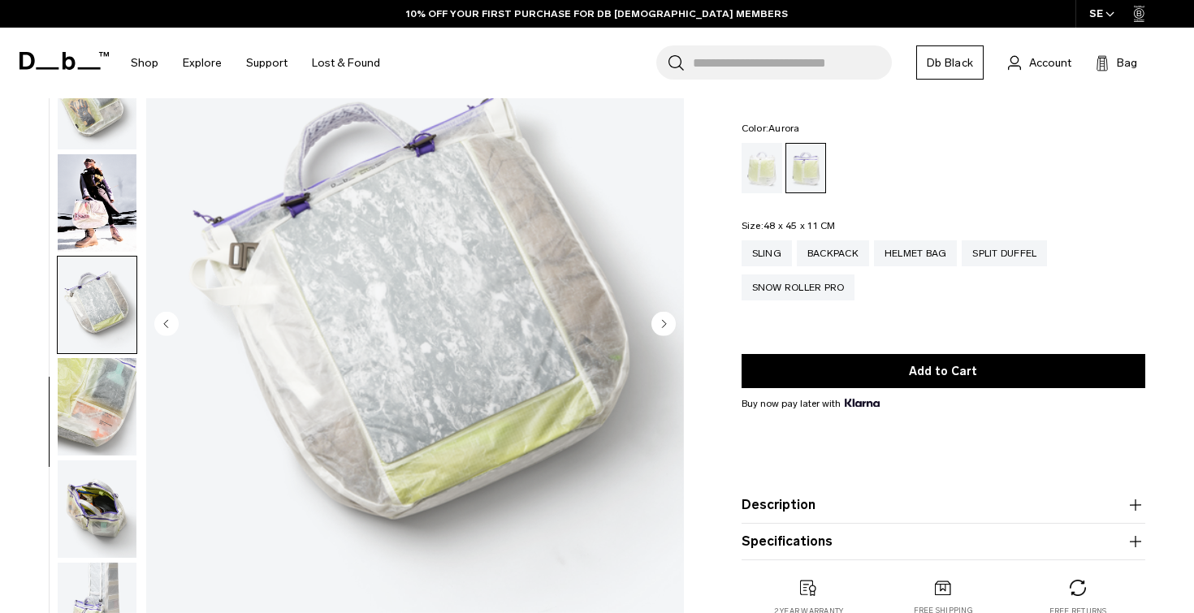
click at [655, 318] on circle "Next slide" at bounding box center [663, 323] width 24 height 24
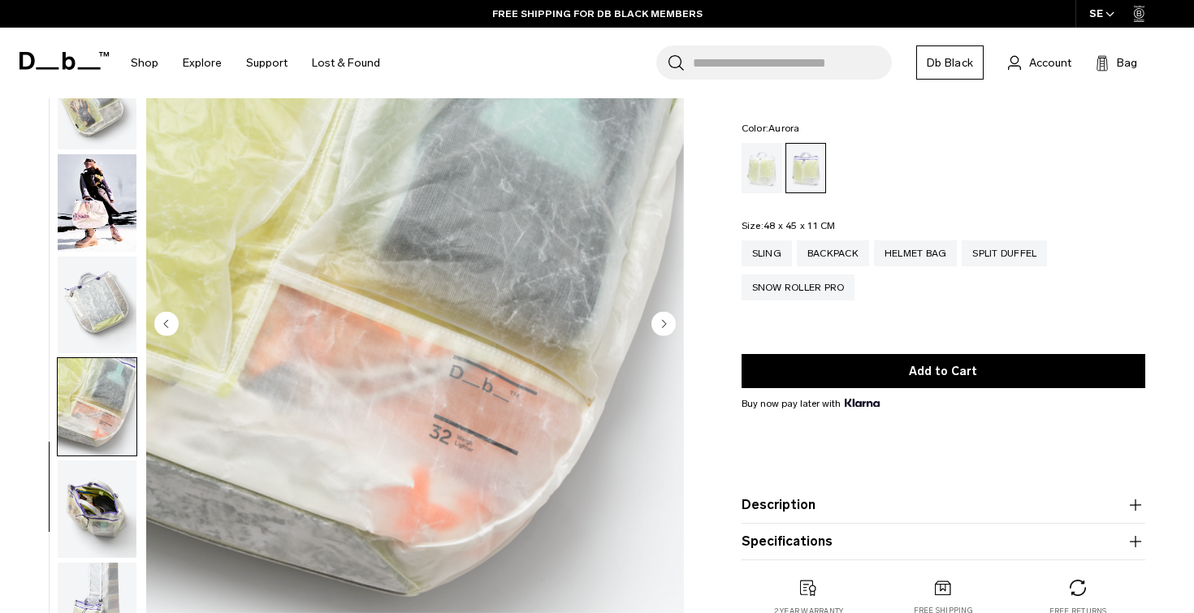
click at [655, 318] on circle "Next slide" at bounding box center [663, 323] width 24 height 24
